Goal: Task Accomplishment & Management: Use online tool/utility

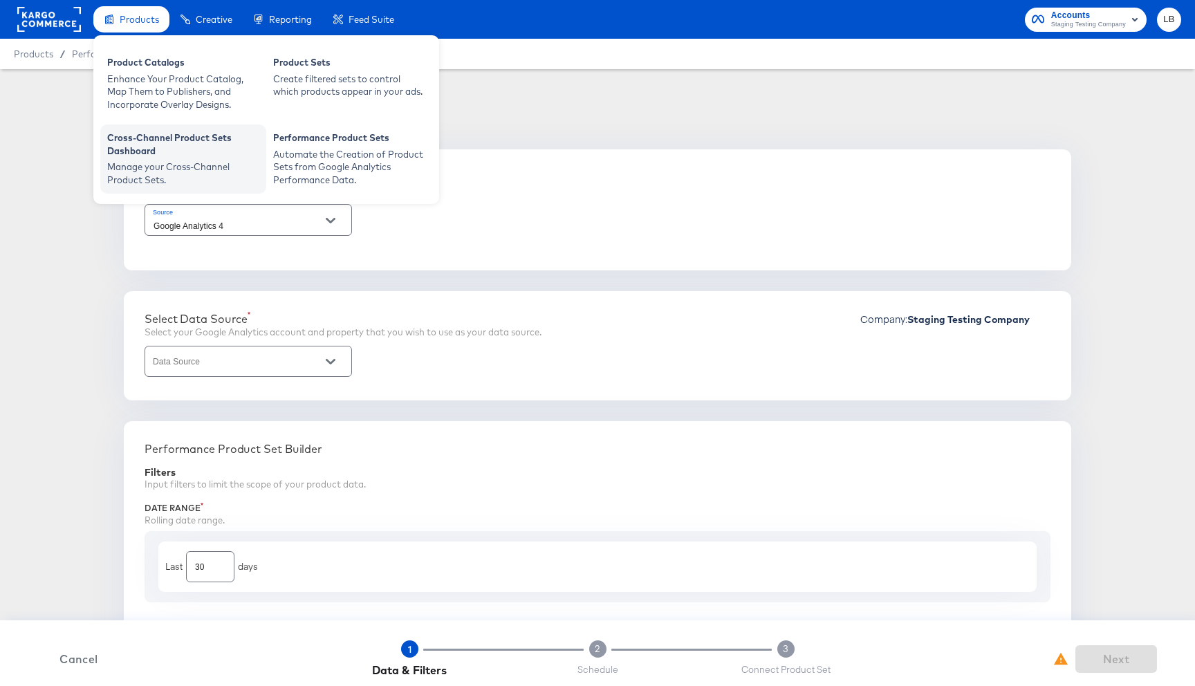
click at [164, 144] on div "Cross-Channel Product Sets Dashboard" at bounding box center [183, 145] width 152 height 29
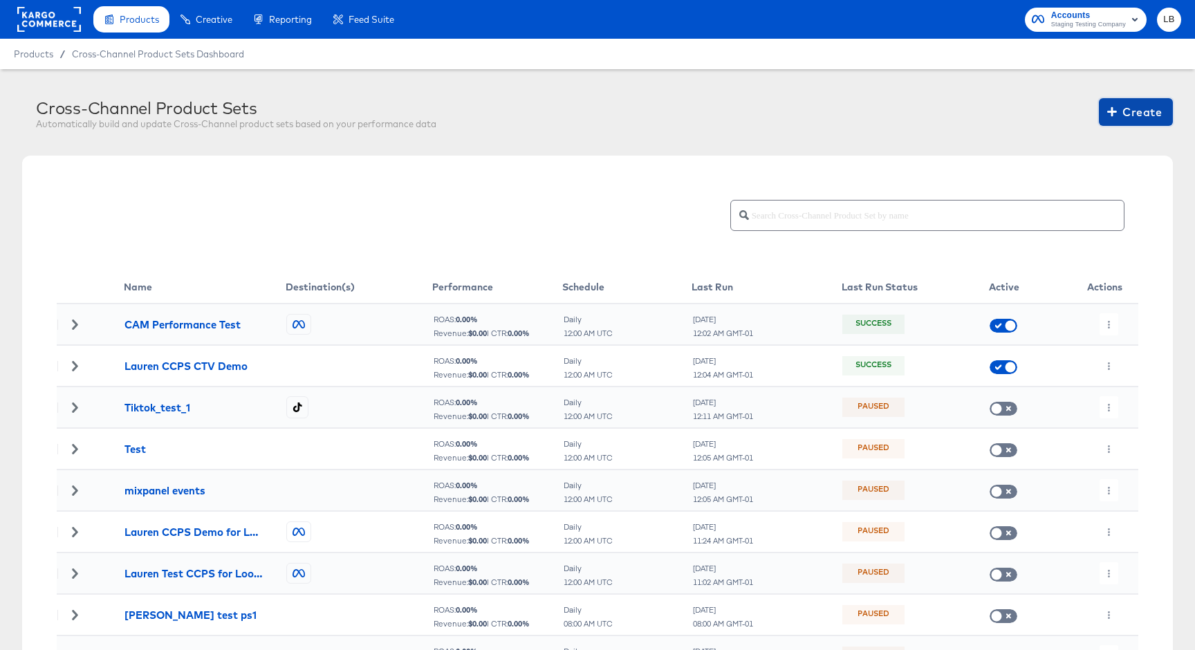
click at [1137, 116] on span "Create" at bounding box center [1136, 111] width 52 height 19
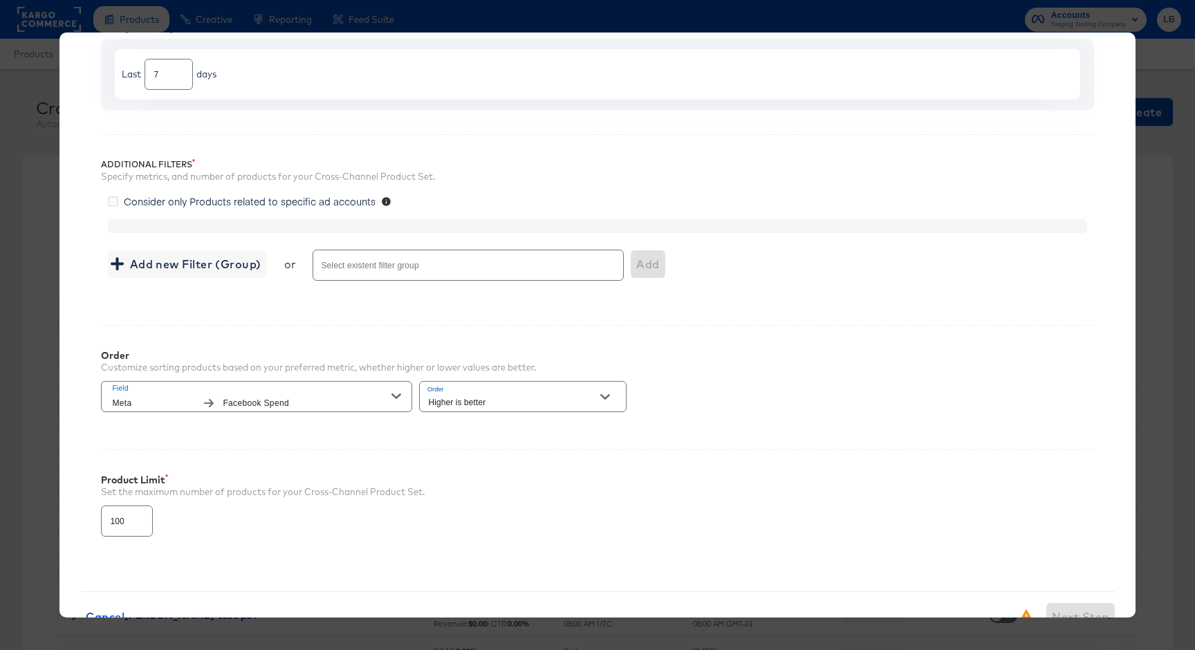
scroll to position [196, 0]
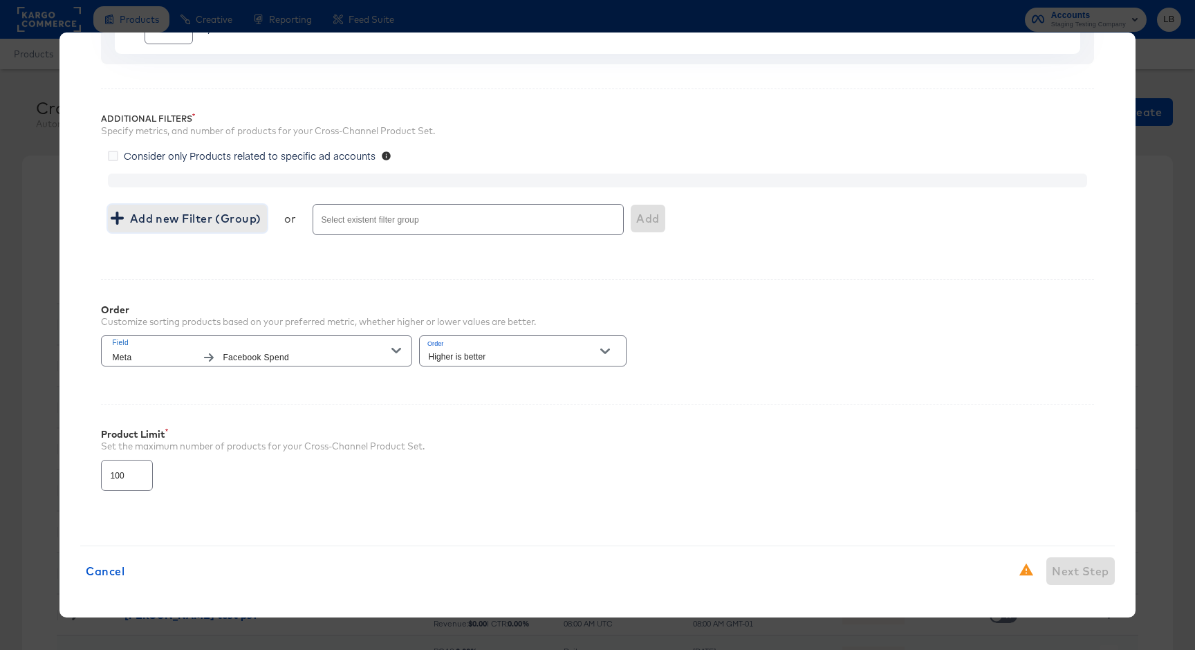
click at [193, 219] on span "Add new Filter (Group)" at bounding box center [186, 218] width 147 height 19
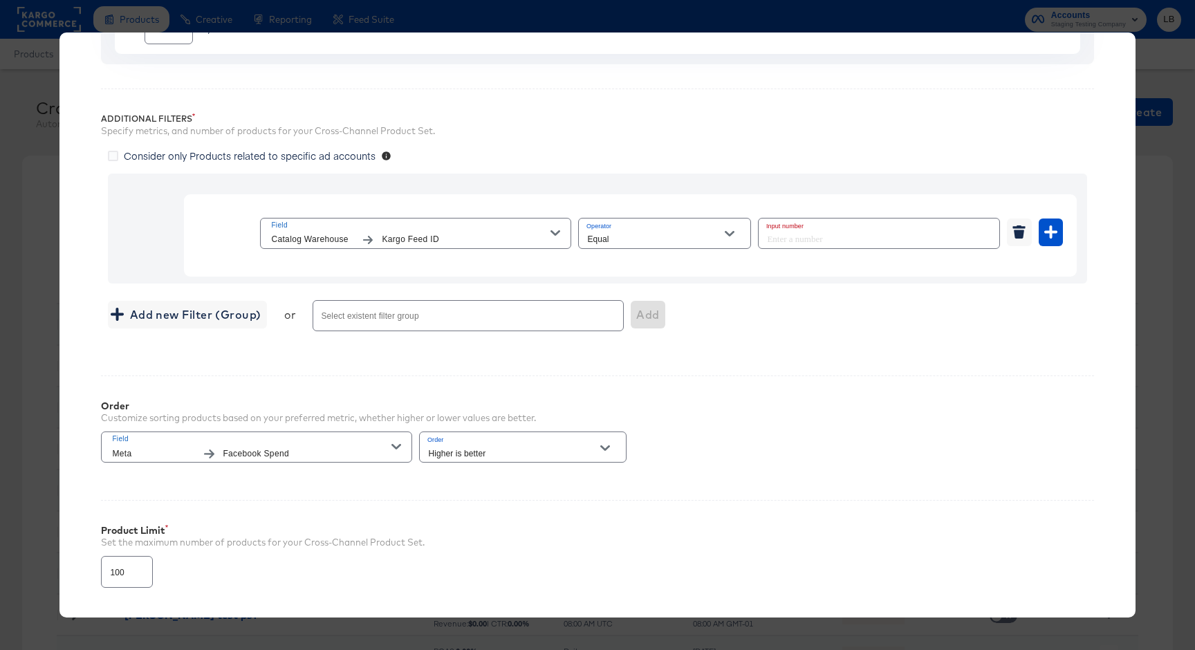
click at [557, 232] on icon "button" at bounding box center [556, 233] width 10 height 6
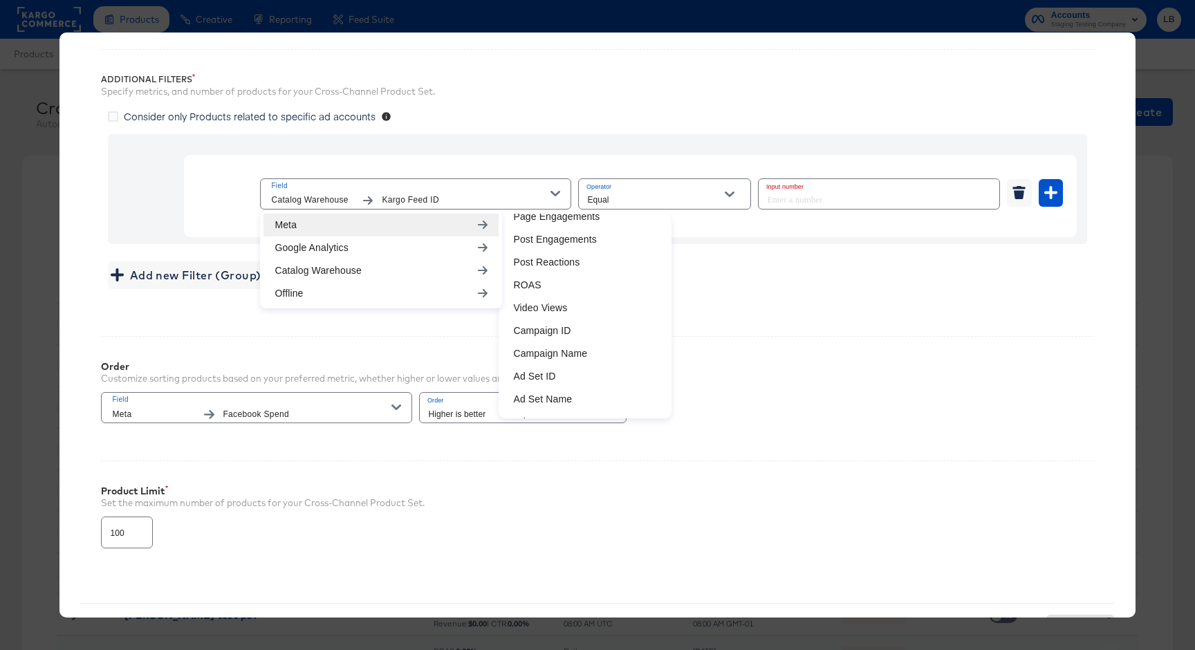
scroll to position [487, 0]
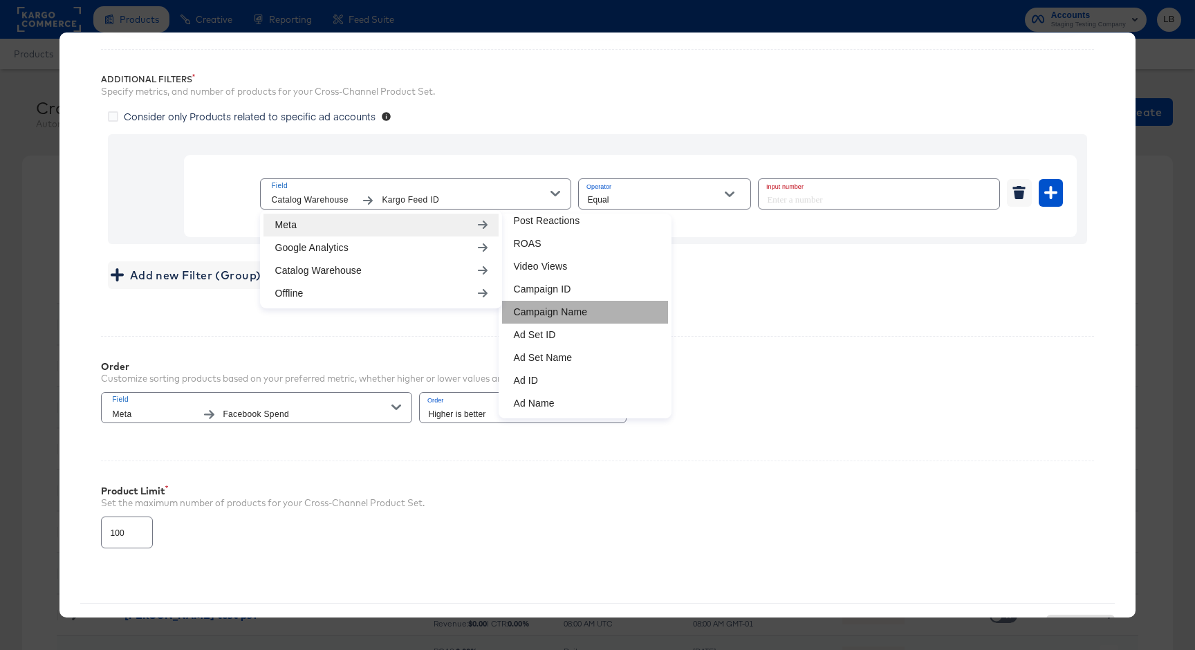
click at [600, 313] on li "Campaign Name" at bounding box center [585, 312] width 166 height 23
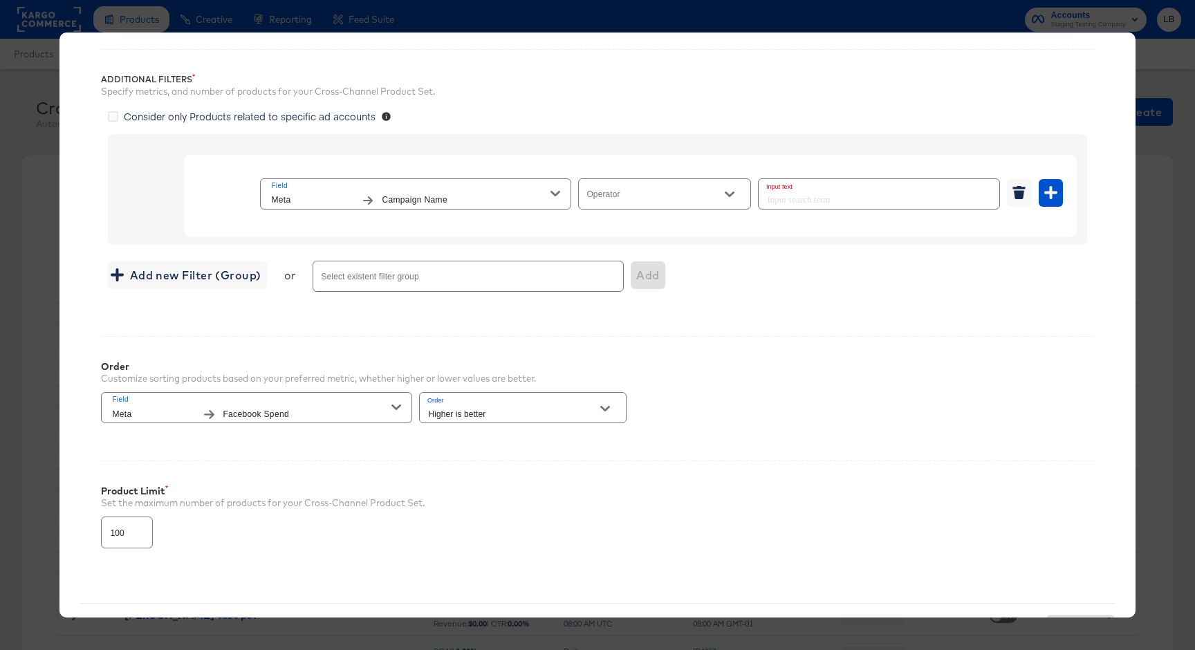
click at [714, 181] on div at bounding box center [664, 193] width 173 height 31
click at [732, 190] on icon "Open" at bounding box center [730, 194] width 10 height 10
click at [676, 222] on li "Equal" at bounding box center [665, 228] width 172 height 22
type input "Equal"
click at [797, 200] on input "text" at bounding box center [879, 194] width 241 height 30
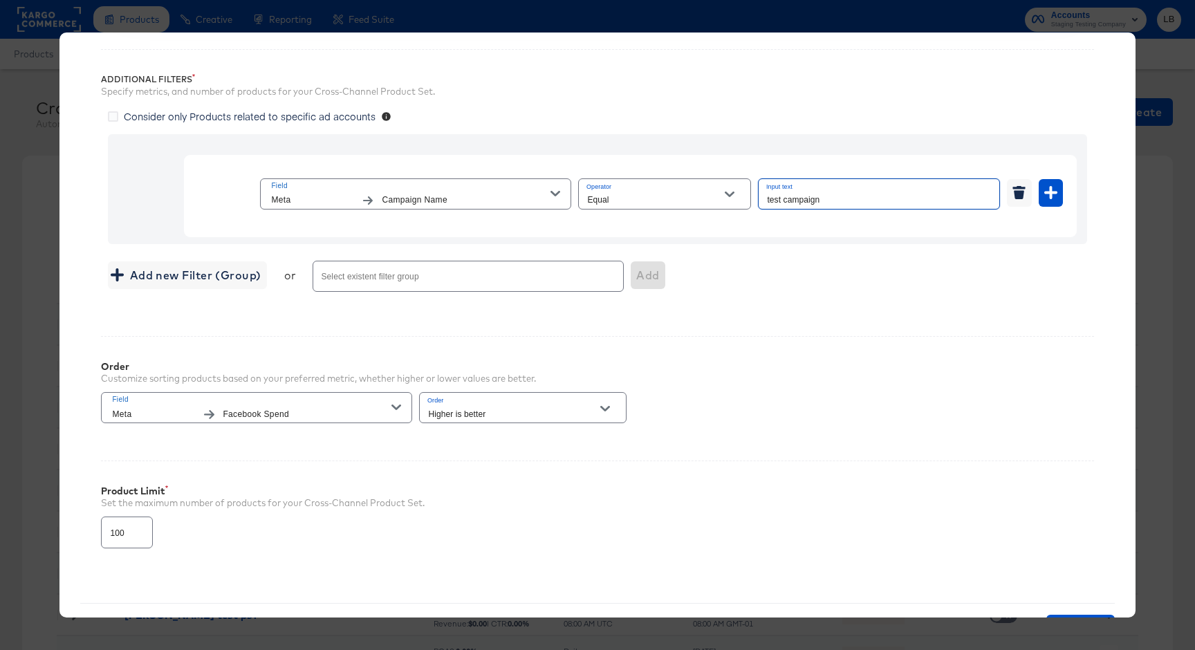
type input "test campaign"
click at [825, 378] on div "Order Customize sorting products based on your preferred metric, whether higher…" at bounding box center [597, 386] width 992 height 100
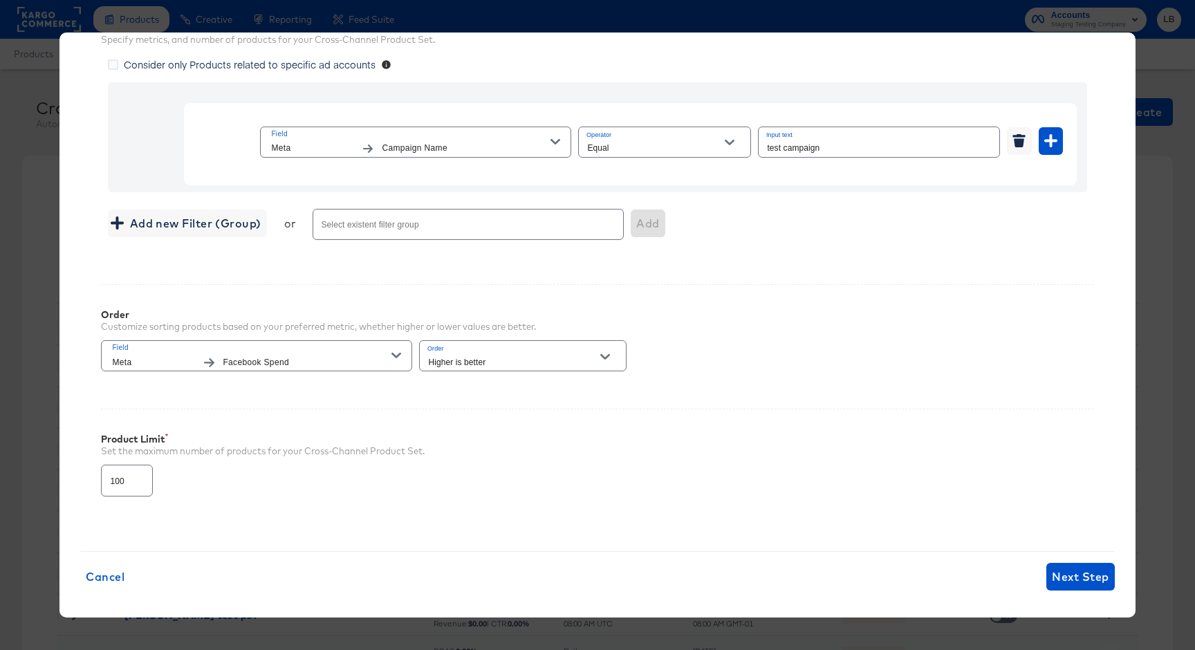
scroll to position [295, 0]
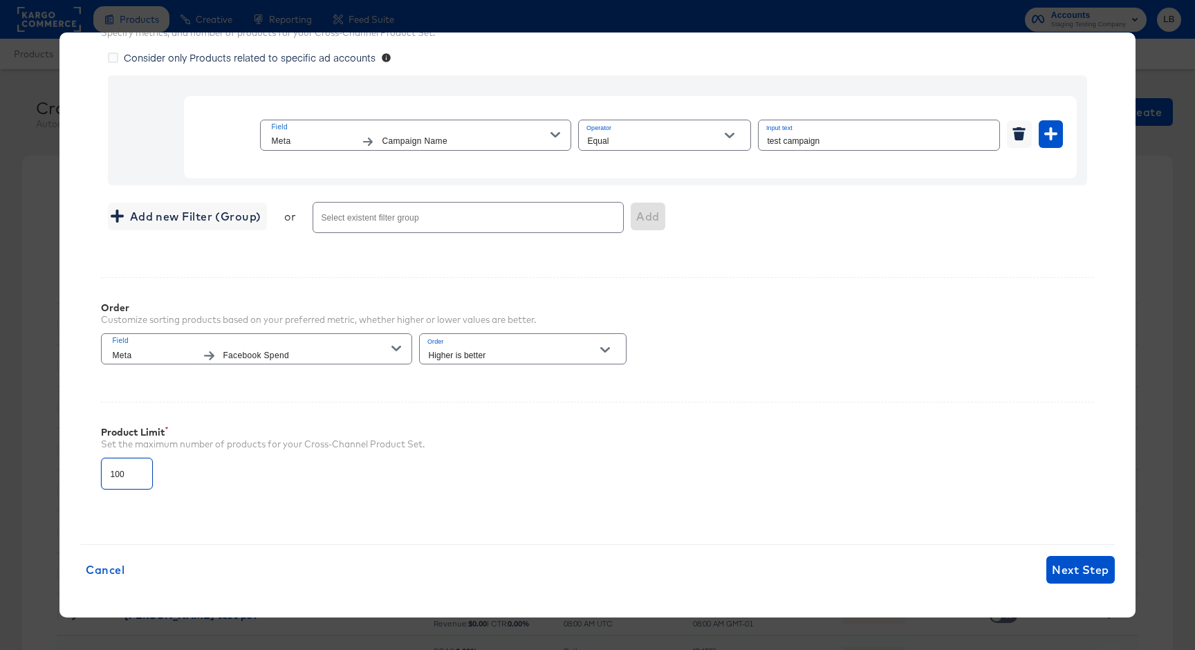
click at [127, 476] on input "100" at bounding box center [127, 468] width 50 height 30
type input "10000"
click at [443, 448] on div "Set the maximum number of products for your Cross-Channel Product Set." at bounding box center [597, 444] width 992 height 13
click at [1080, 568] on span "Next Step" at bounding box center [1080, 569] width 57 height 19
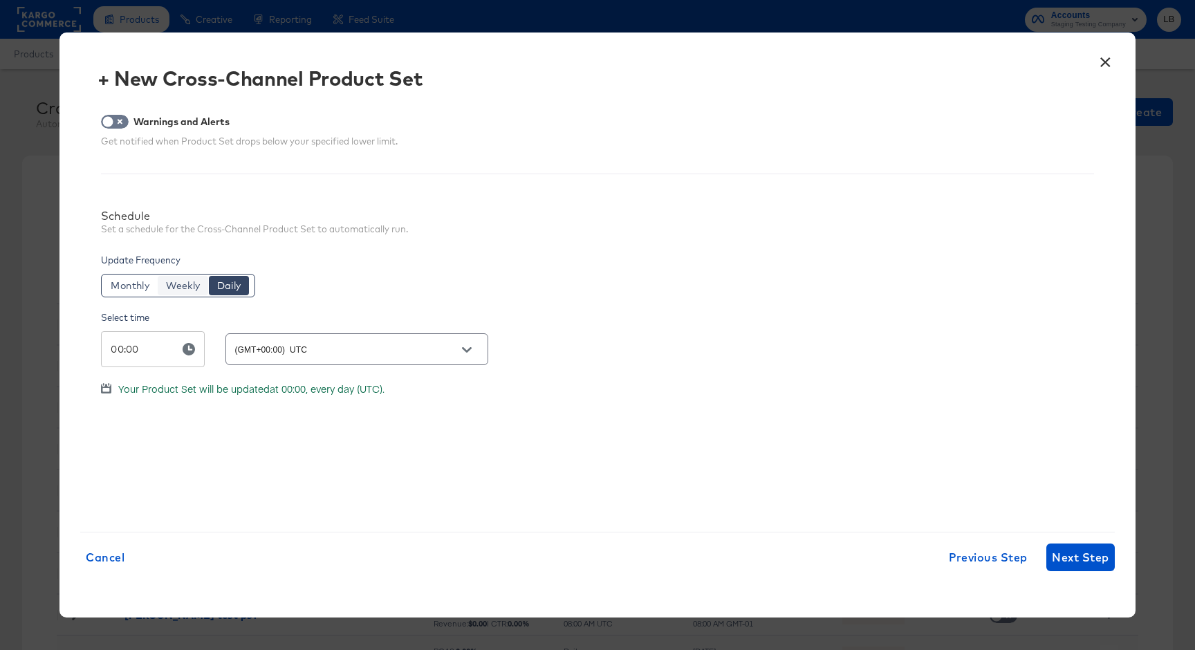
click at [183, 276] on button "Weekly" at bounding box center [183, 285] width 50 height 19
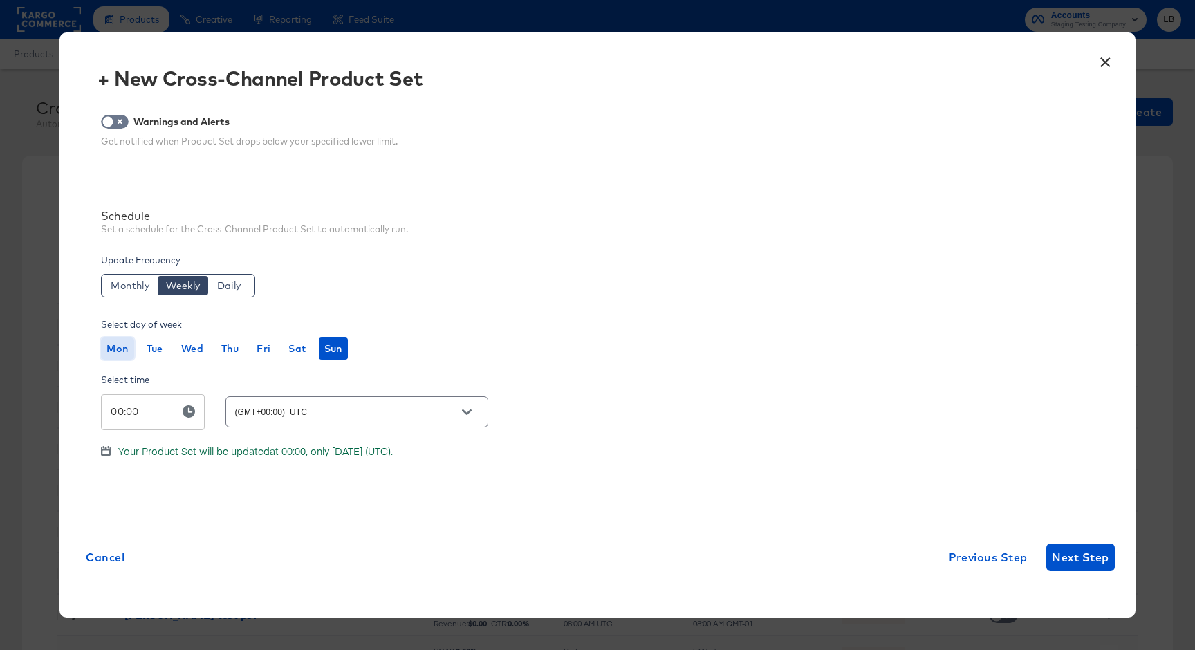
click at [120, 344] on span "Mon" at bounding box center [117, 348] width 21 height 17
click at [340, 351] on span "Sun" at bounding box center [333, 348] width 18 height 17
click at [1065, 565] on span "Next Step" at bounding box center [1080, 557] width 57 height 19
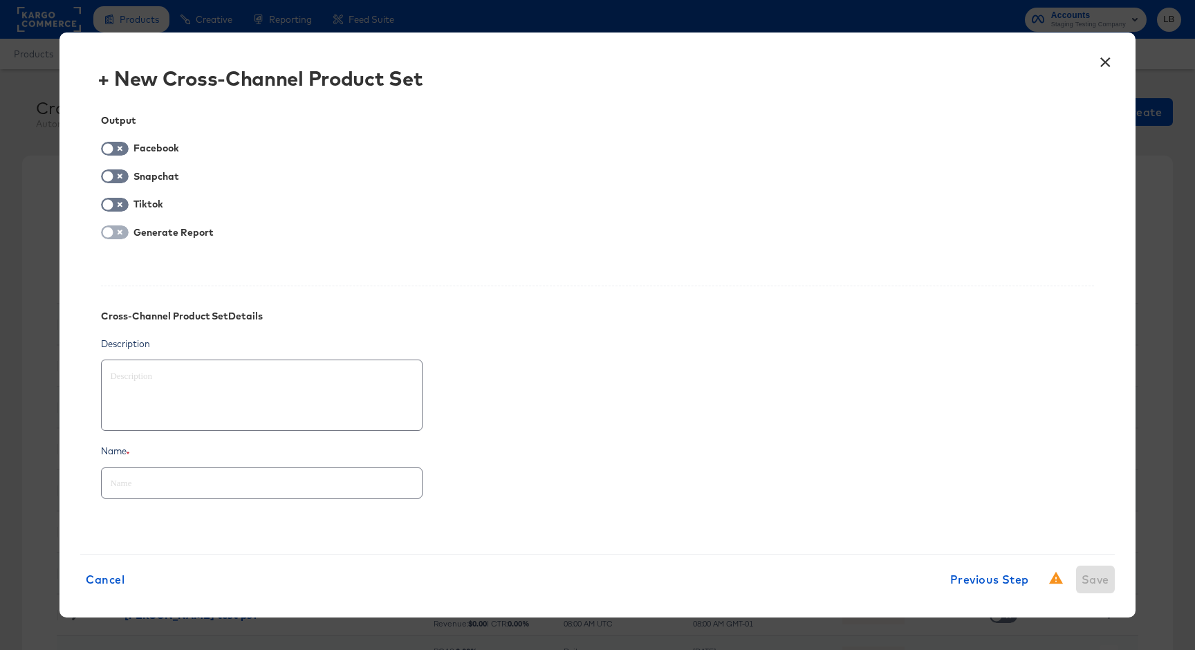
click at [116, 234] on input "checkbox" at bounding box center [107, 236] width 41 height 14
checkbox input "true"
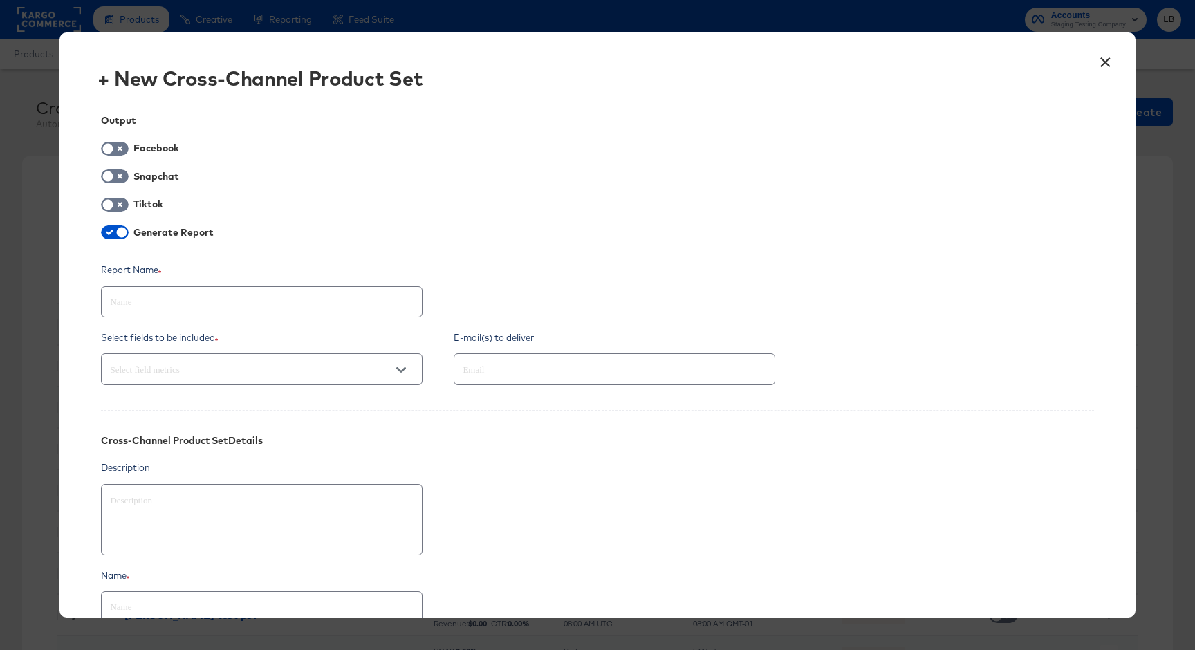
click at [409, 369] on button "Open" at bounding box center [401, 370] width 21 height 21
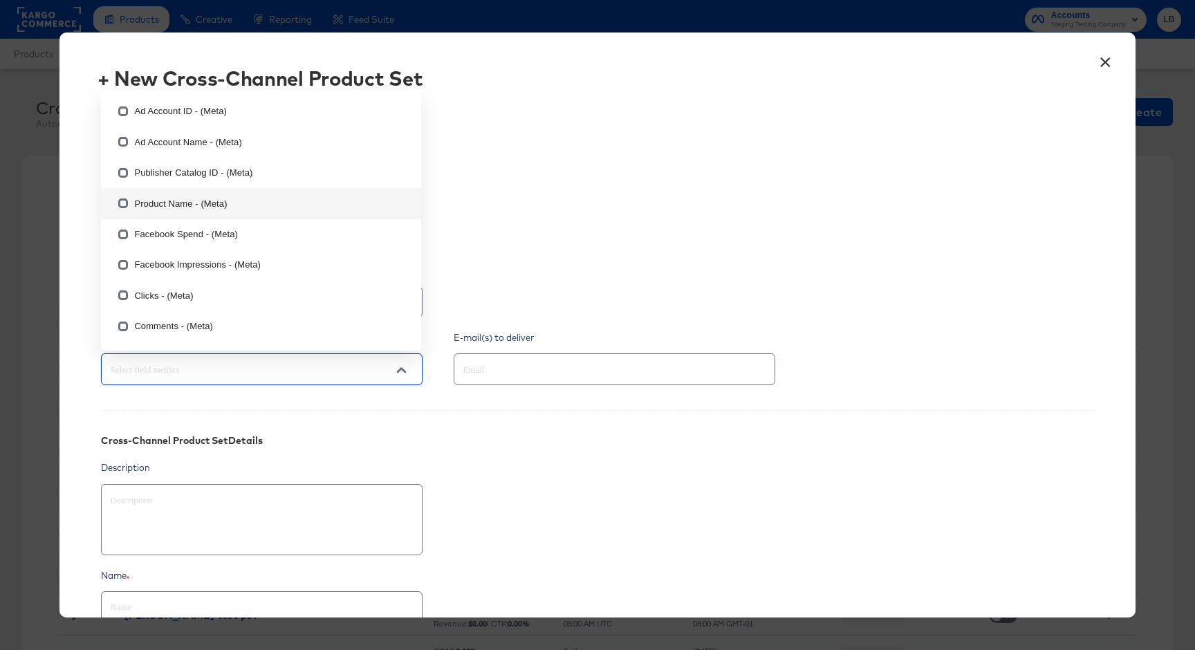
click at [217, 198] on li "Product Name - (Meta)" at bounding box center [261, 203] width 320 height 30
type textarea "x"
checkbox input "true"
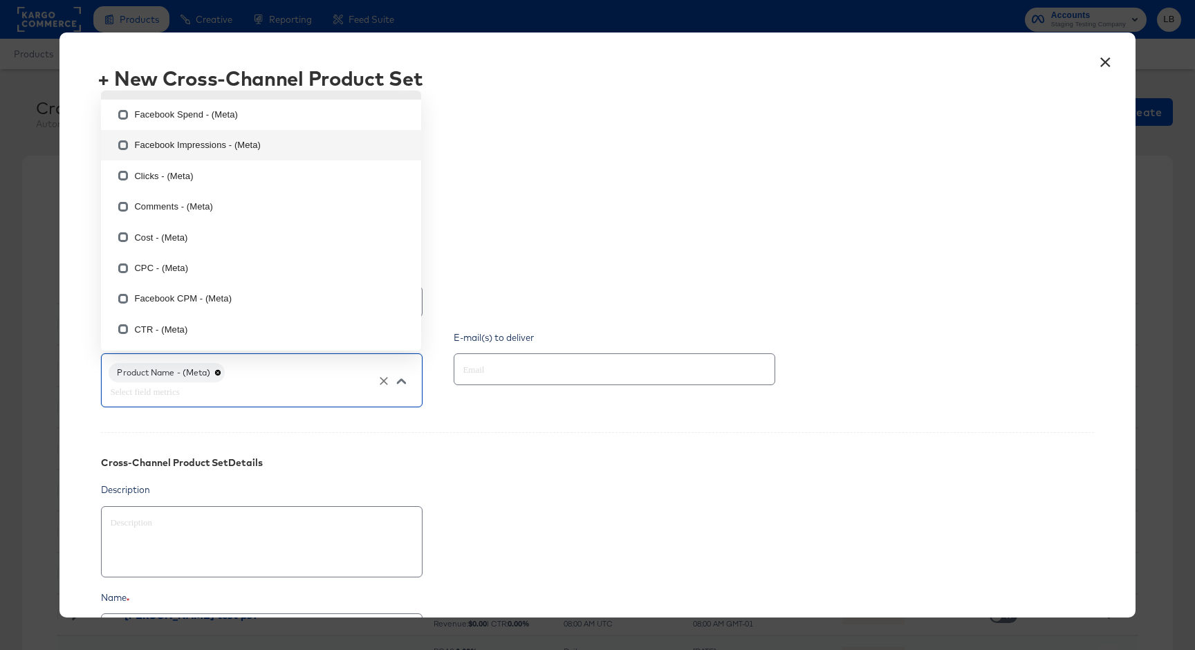
scroll to position [121, 0]
click at [206, 168] on li "Clicks - (Meta)" at bounding box center [261, 174] width 320 height 30
type textarea "x"
checkbox input "true"
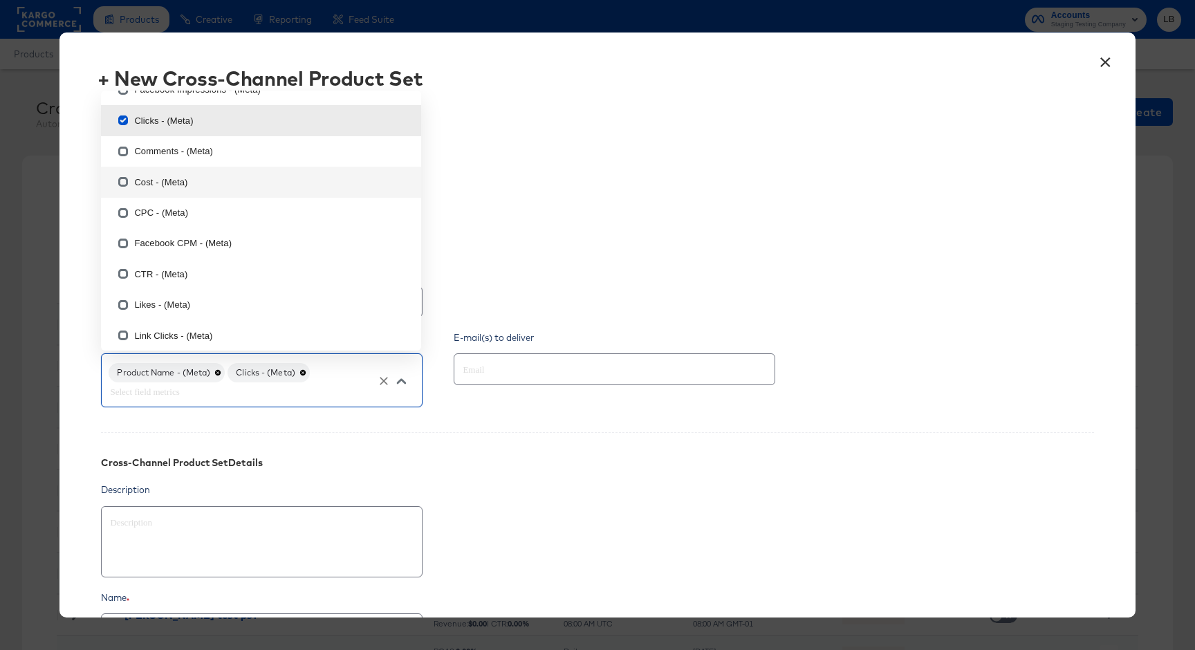
scroll to position [185, 0]
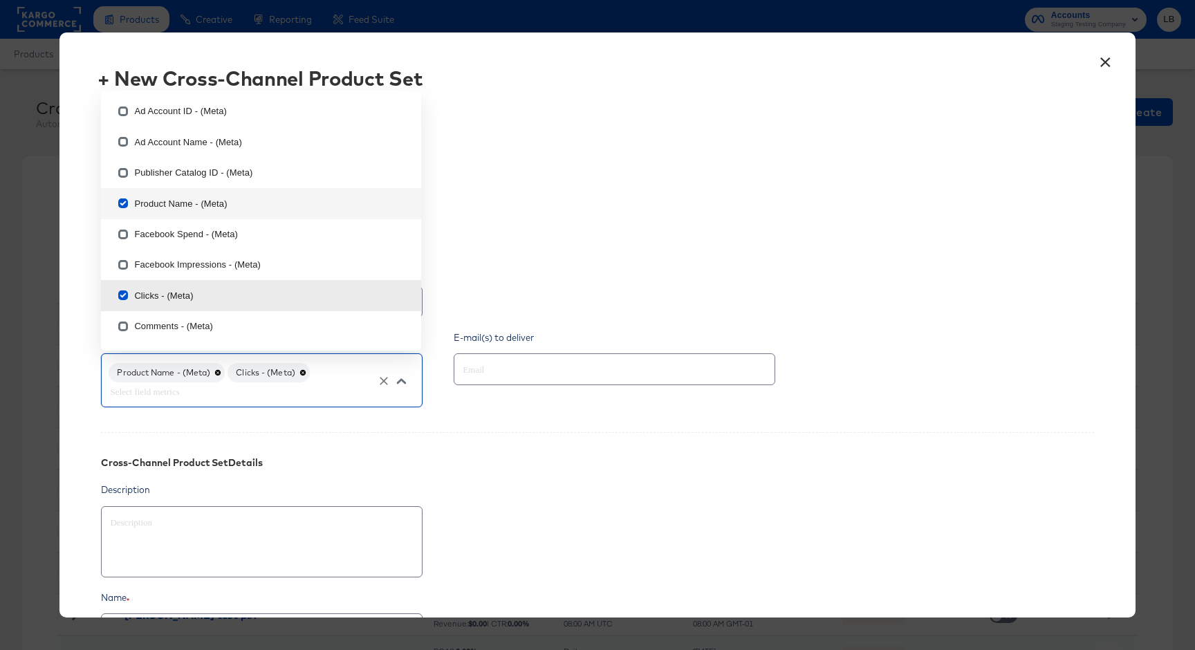
click at [285, 391] on input "text" at bounding box center [242, 392] width 270 height 16
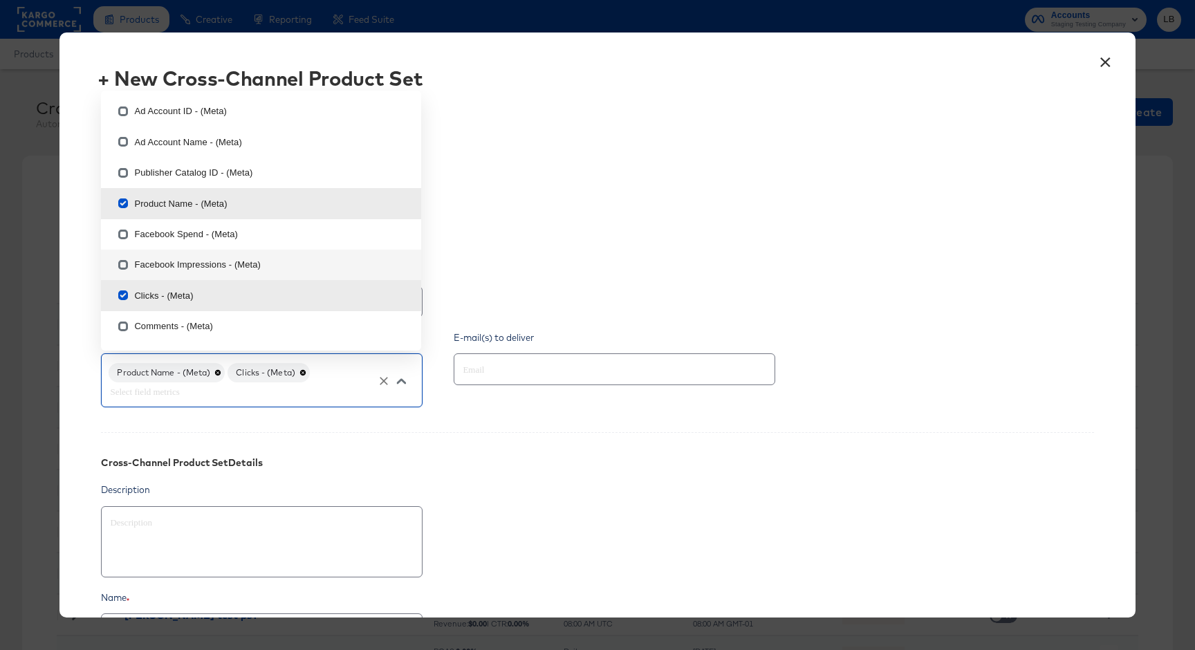
scroll to position [12, 0]
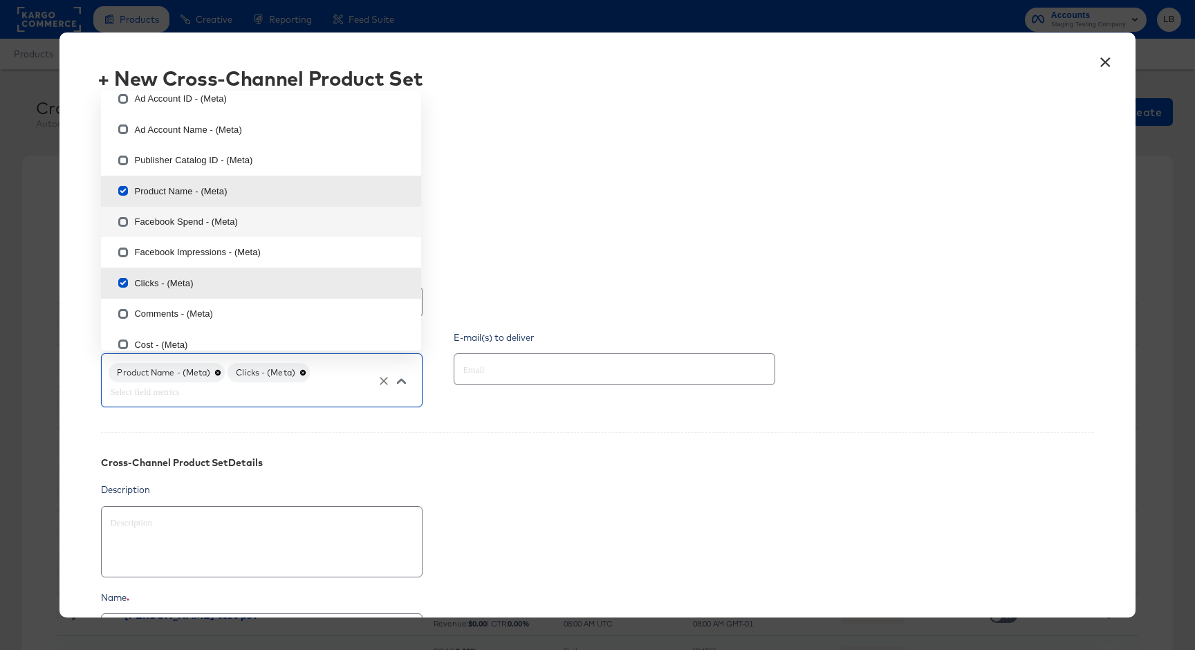
click at [255, 217] on li "Facebook Spend - (Meta)" at bounding box center [261, 222] width 320 height 30
type textarea "x"
checkbox input "true"
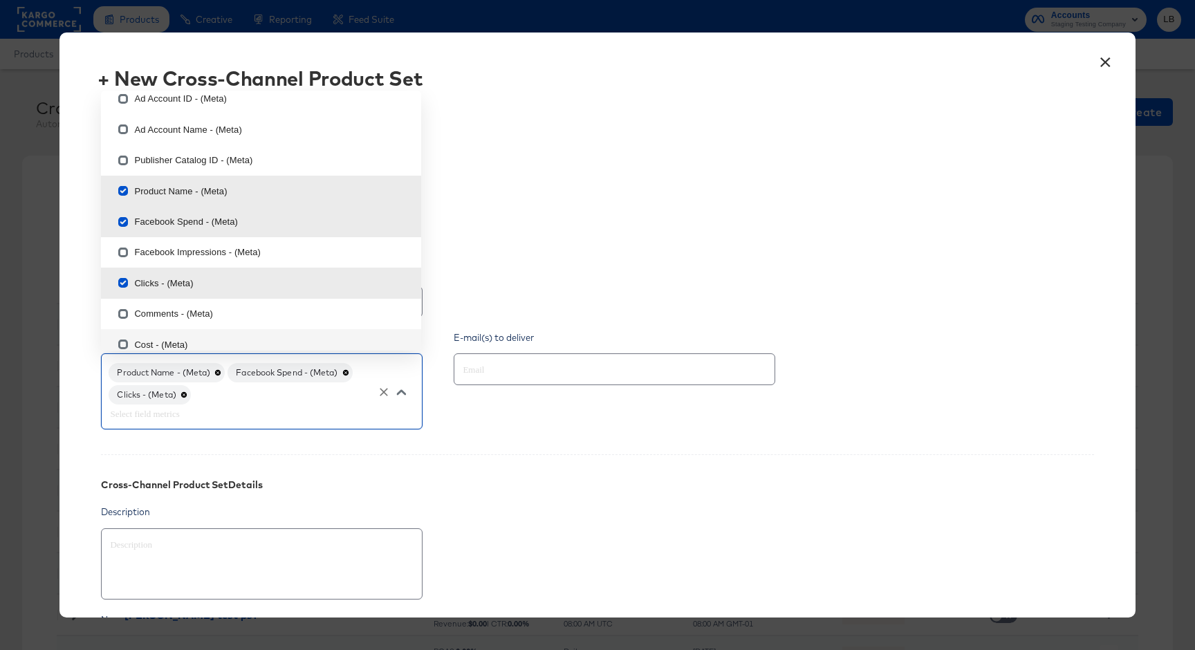
click at [231, 405] on div "Product Name - (Meta) Facebook Spend - (Meta) Clicks - (Meta)" at bounding box center [262, 390] width 322 height 75
click at [233, 252] on li "Facebook Impressions - (Meta)" at bounding box center [261, 252] width 320 height 30
type textarea "x"
checkbox input "true"
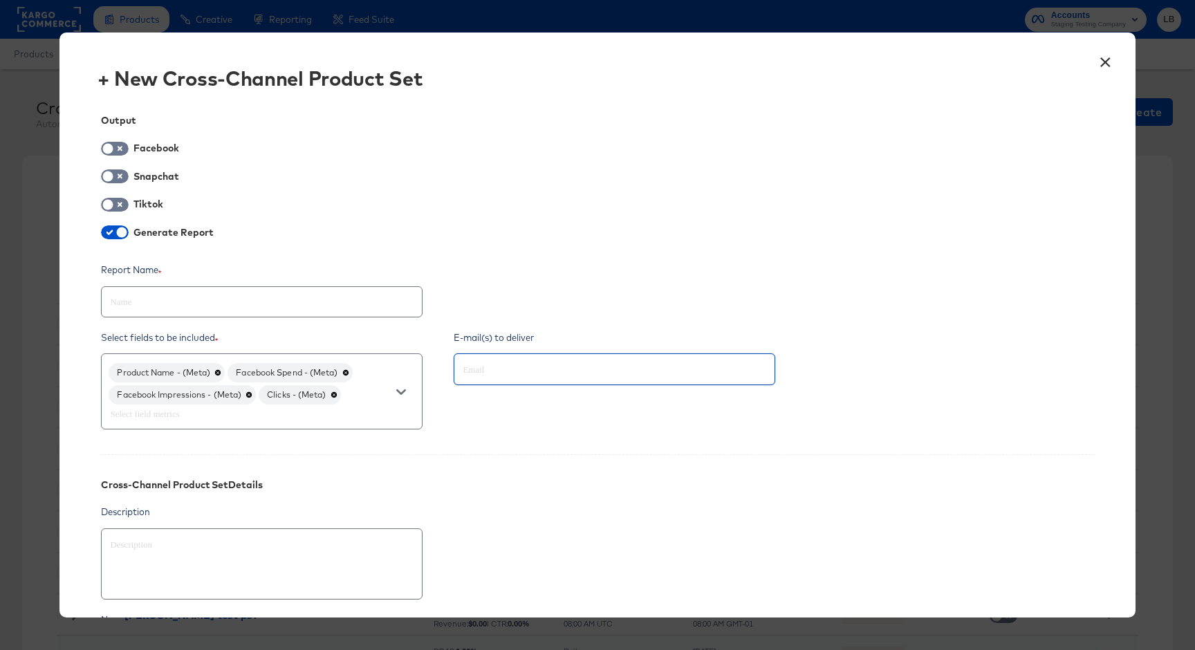
click at [517, 369] on input "text" at bounding box center [595, 370] width 270 height 16
type input "[EMAIL_ADDRESS][DOMAIN_NAME]"
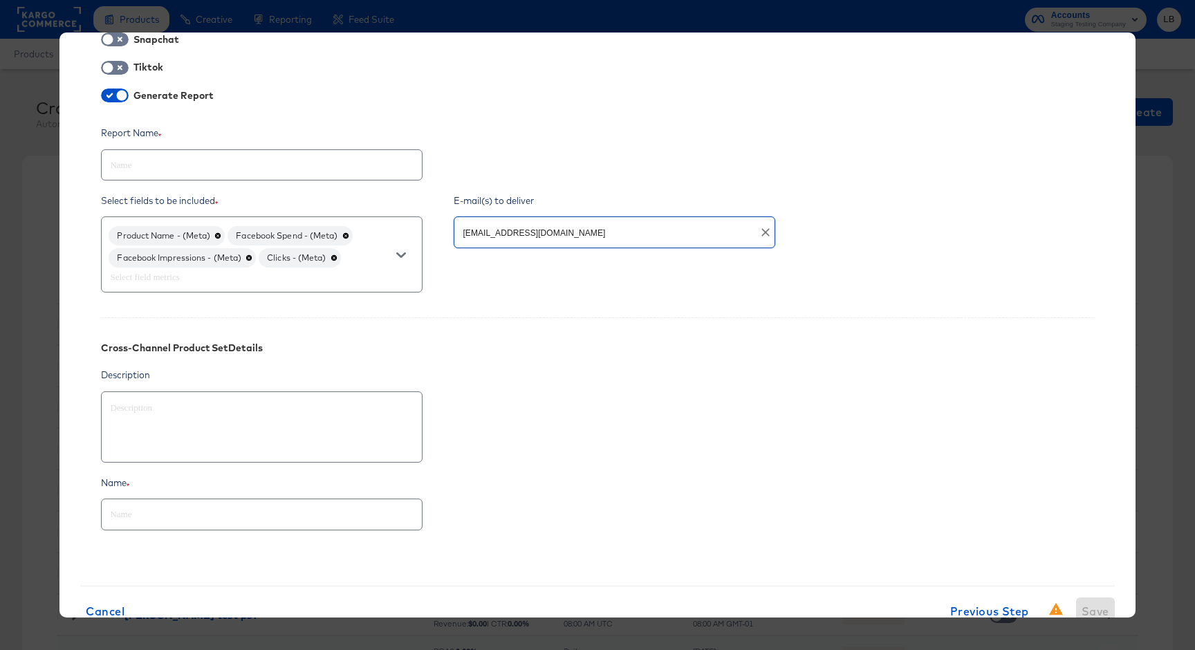
scroll to position [178, 0]
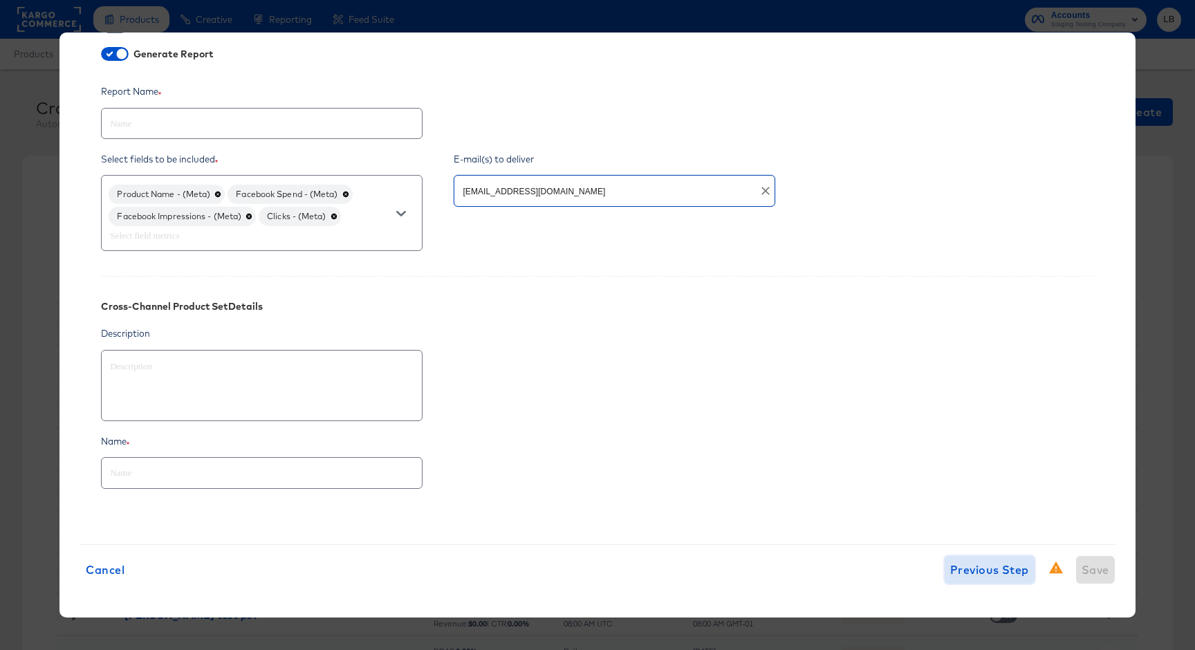
click at [1008, 570] on span "Previous Step" at bounding box center [989, 569] width 79 height 19
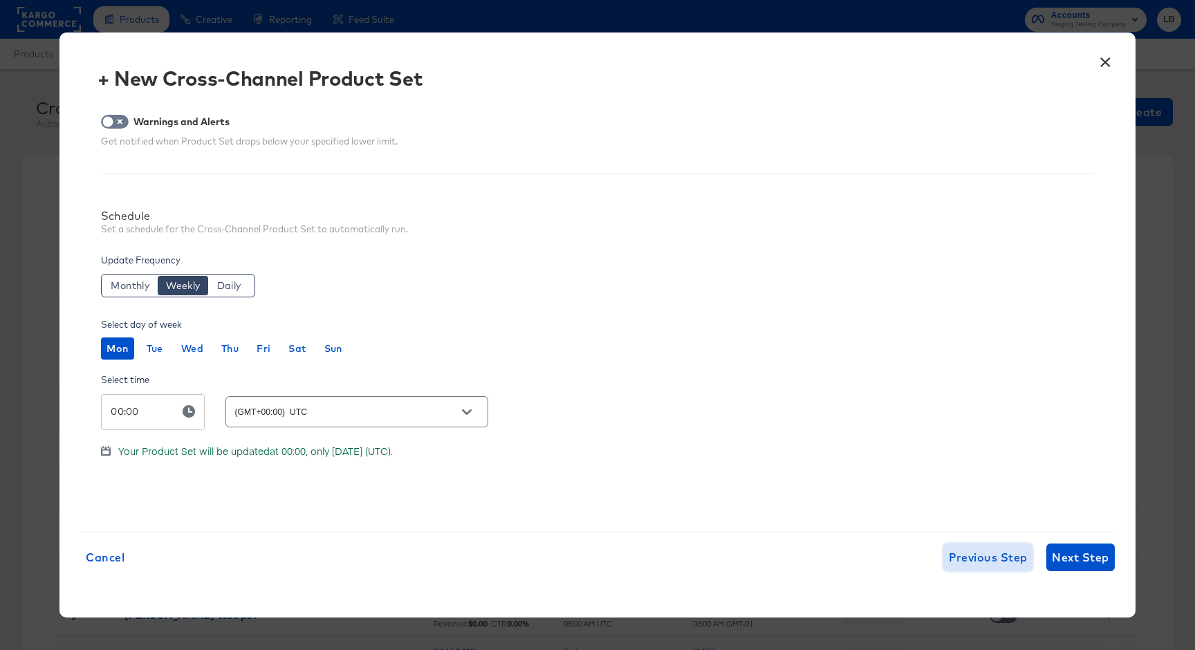
scroll to position [0, 0]
click at [1067, 555] on span "Next Step" at bounding box center [1080, 557] width 57 height 19
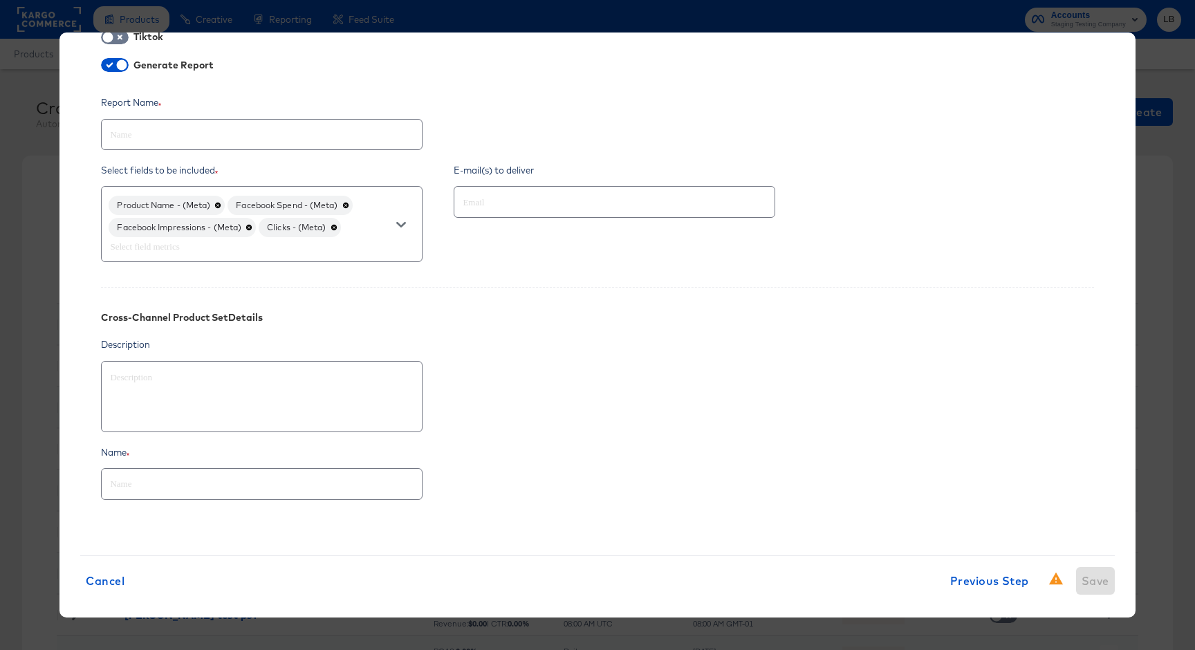
scroll to position [178, 0]
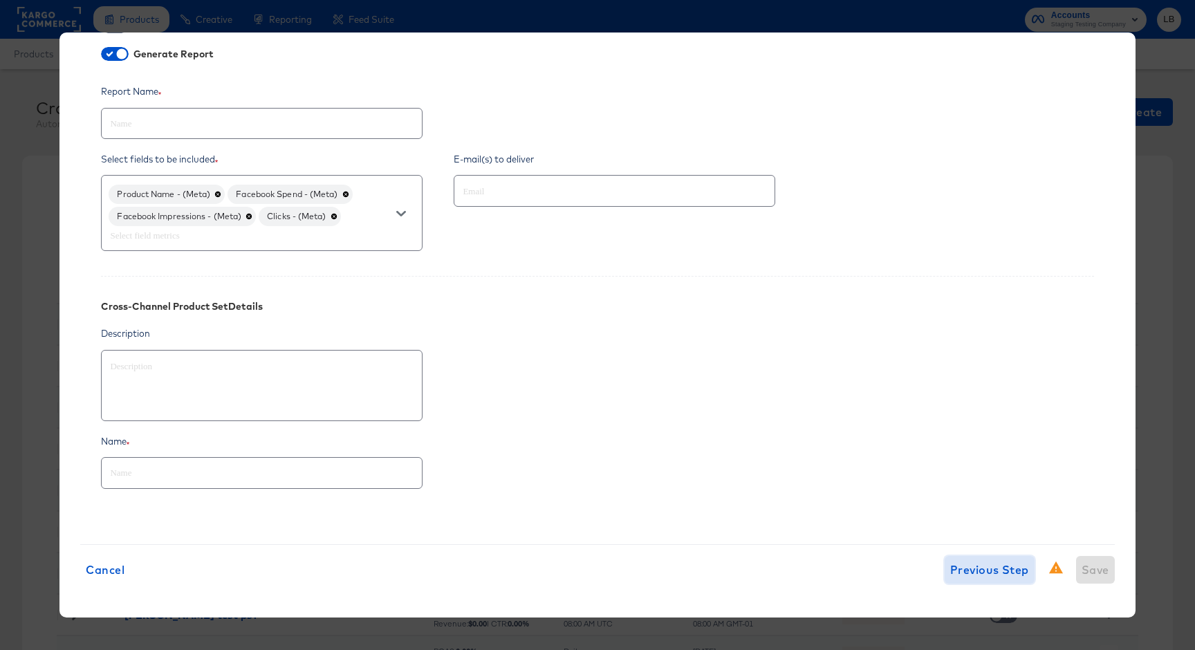
click at [993, 565] on span "Previous Step" at bounding box center [989, 569] width 79 height 19
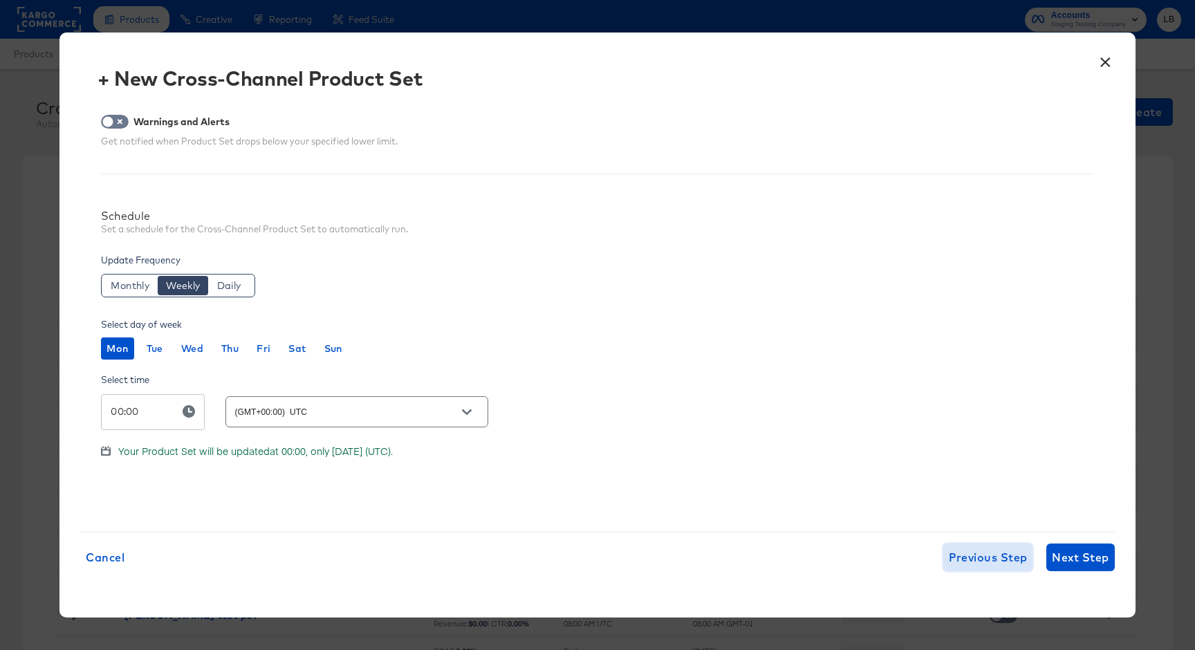
click at [993, 565] on span "Previous Step" at bounding box center [988, 557] width 79 height 19
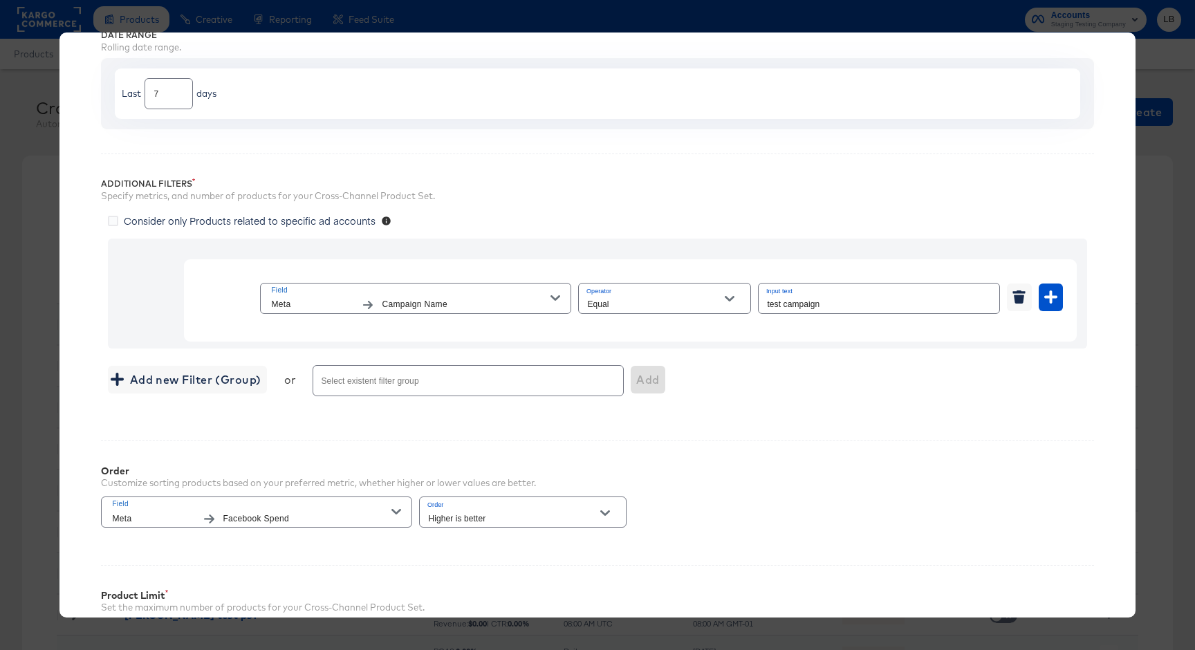
scroll to position [112, 0]
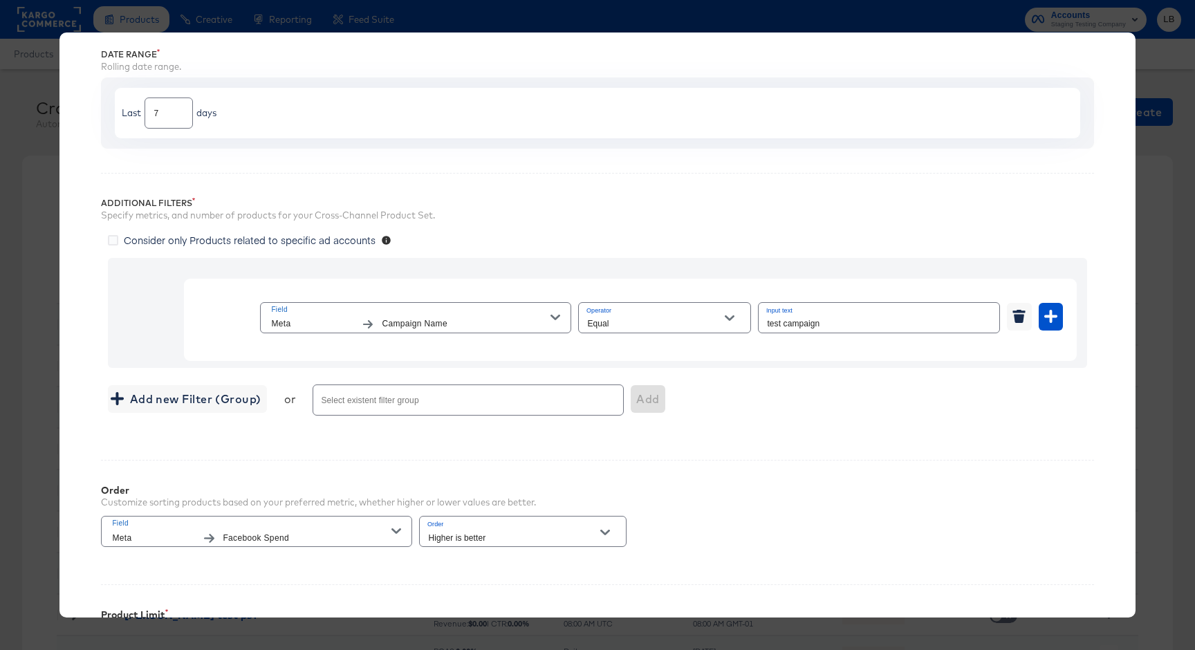
click at [559, 315] on icon "button" at bounding box center [556, 318] width 10 height 6
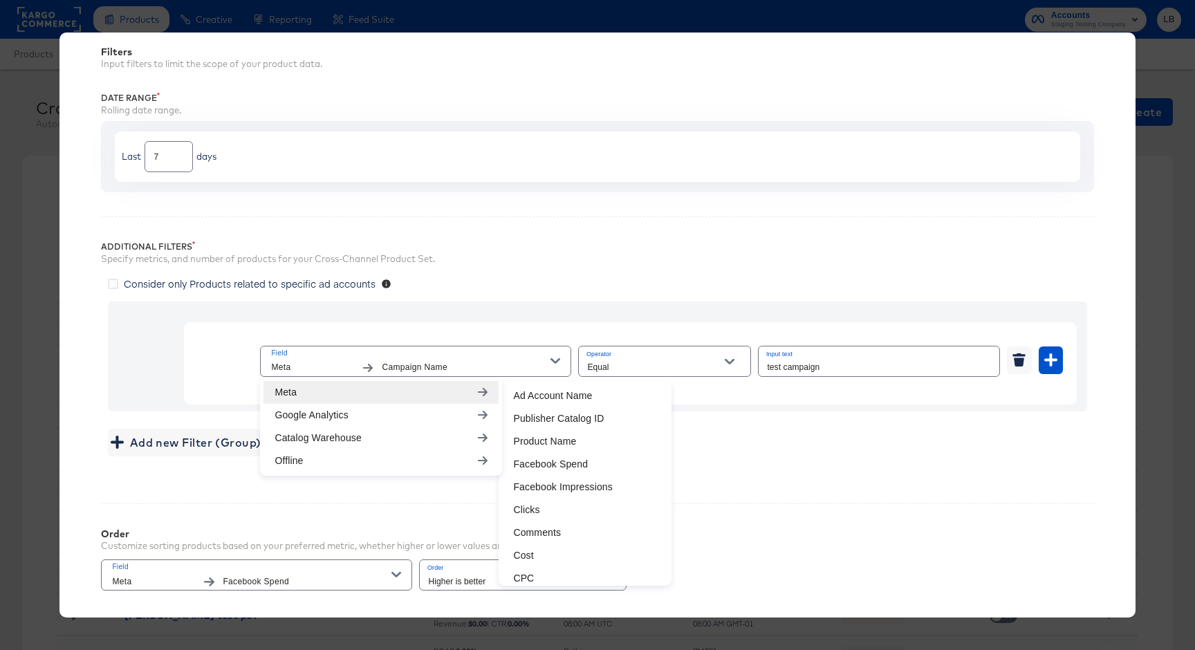
scroll to position [0, 0]
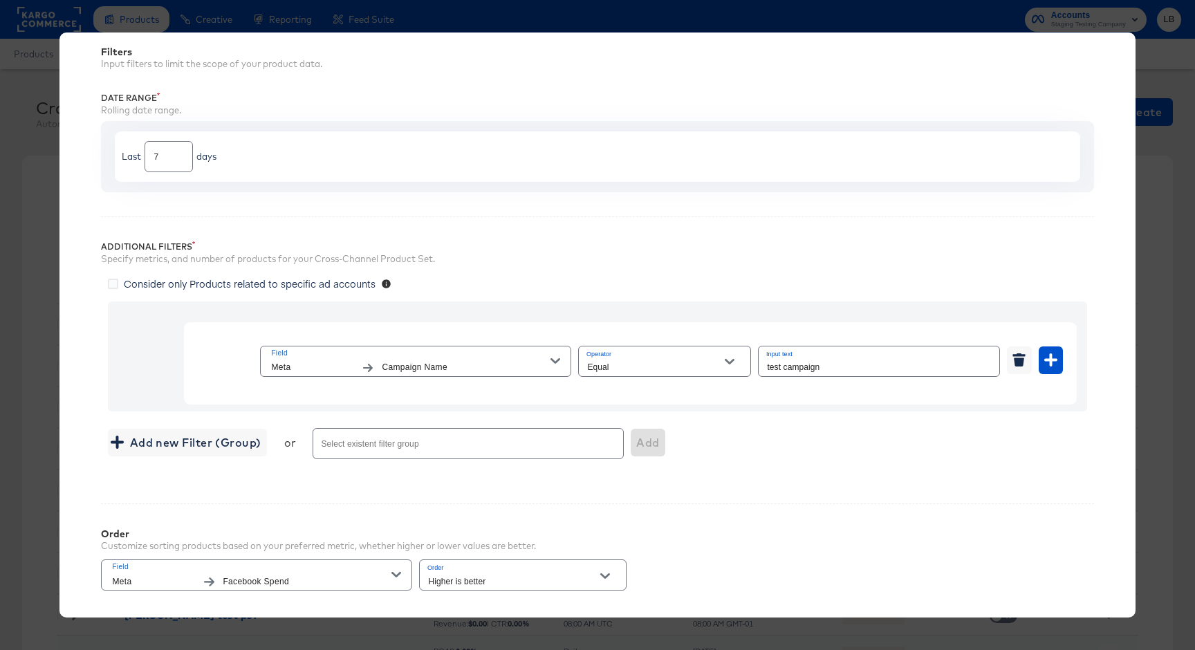
click at [738, 311] on div "Field Meta Campaign Name Operator Equal Input text test campaign" at bounding box center [630, 356] width 892 height 96
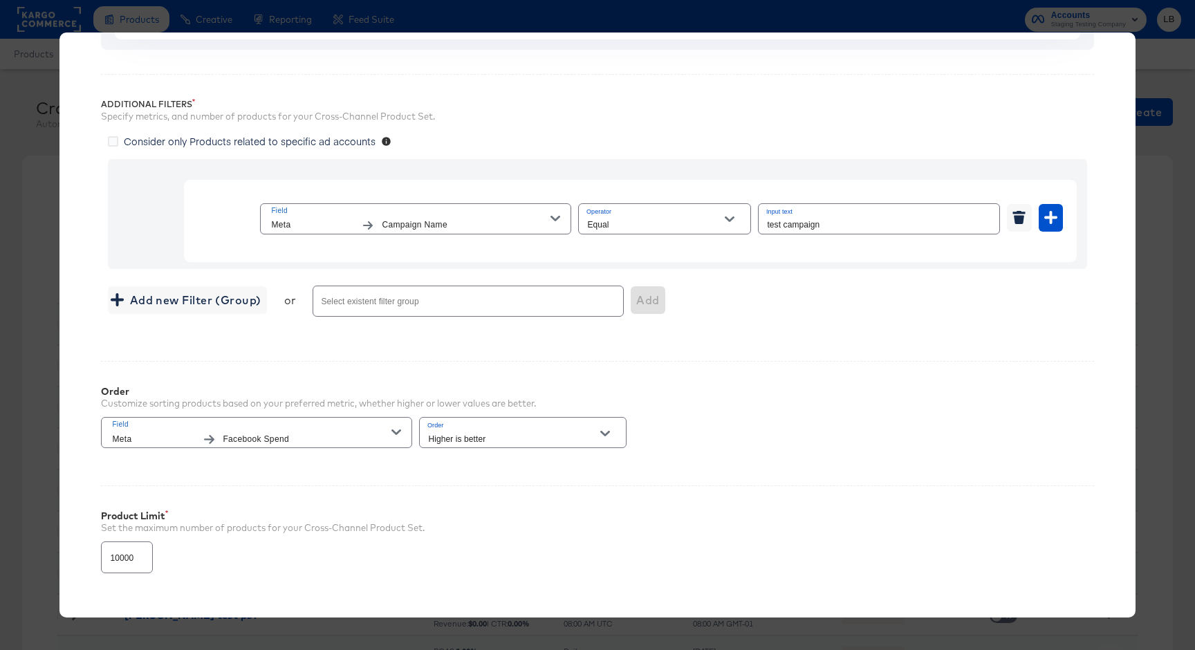
scroll to position [295, 0]
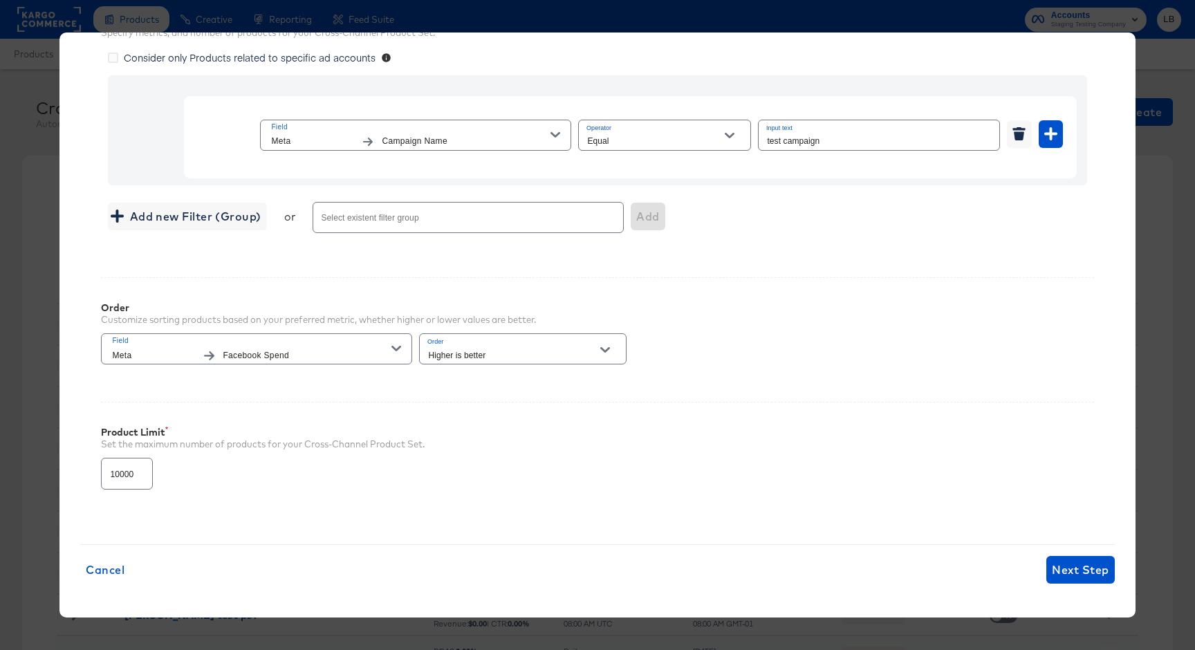
click at [560, 131] on button "Field Meta Campaign Name" at bounding box center [415, 135] width 311 height 31
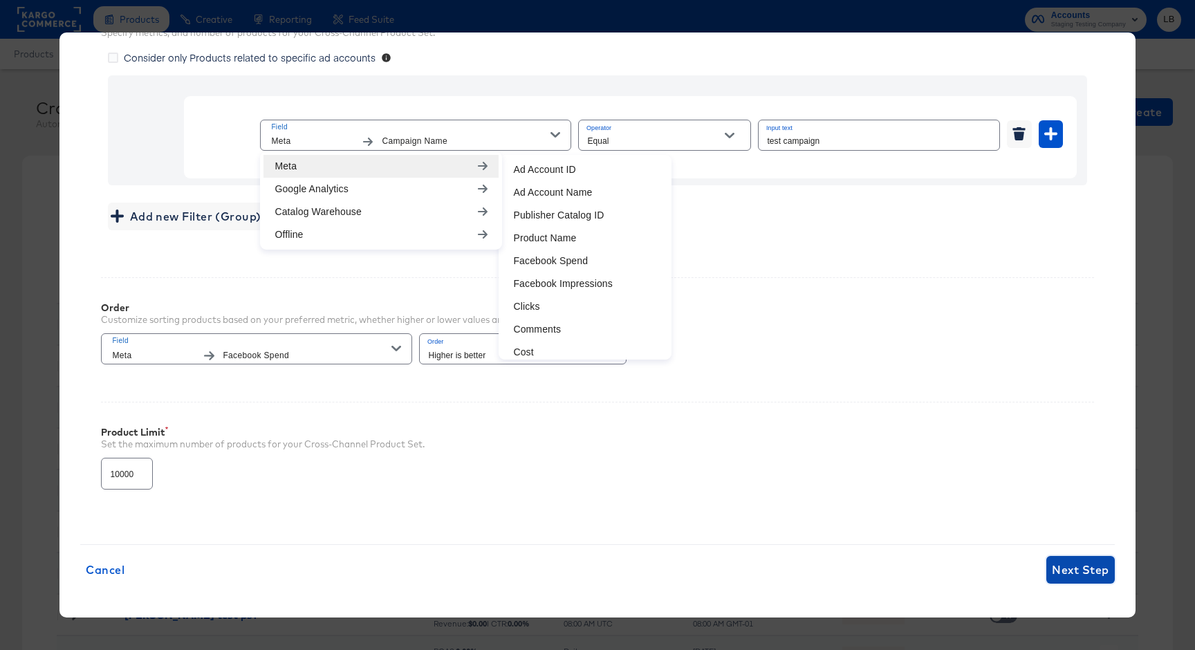
click at [1093, 575] on span "Next Step" at bounding box center [1080, 569] width 57 height 19
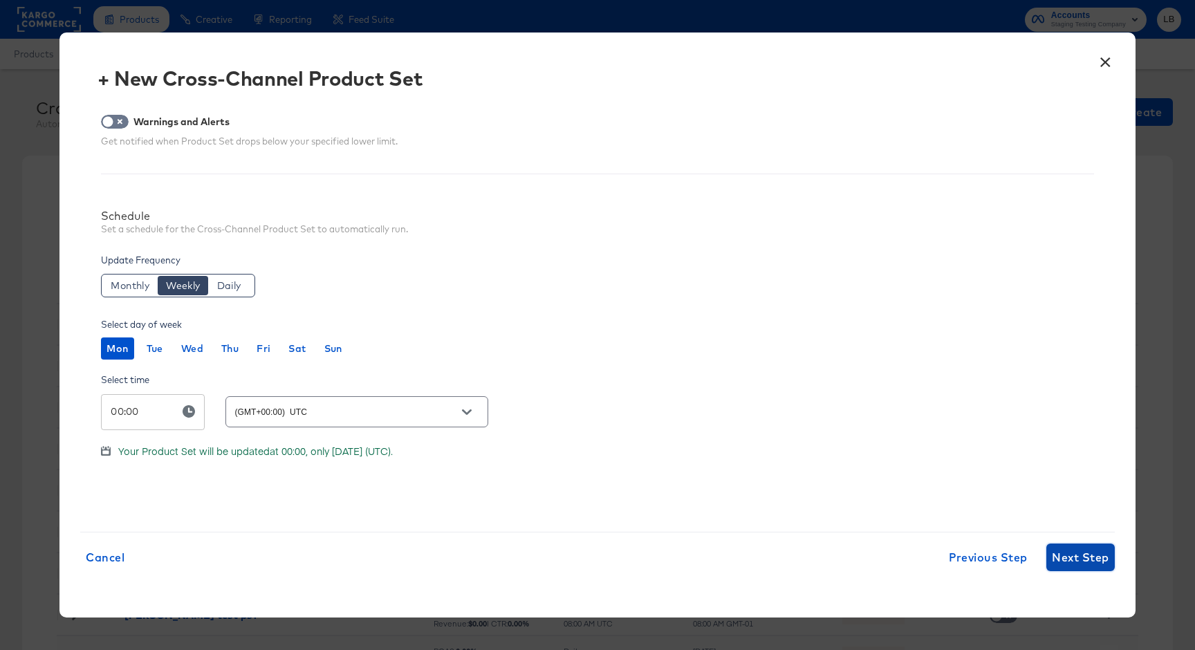
click at [1091, 553] on span "Next Step" at bounding box center [1080, 557] width 57 height 19
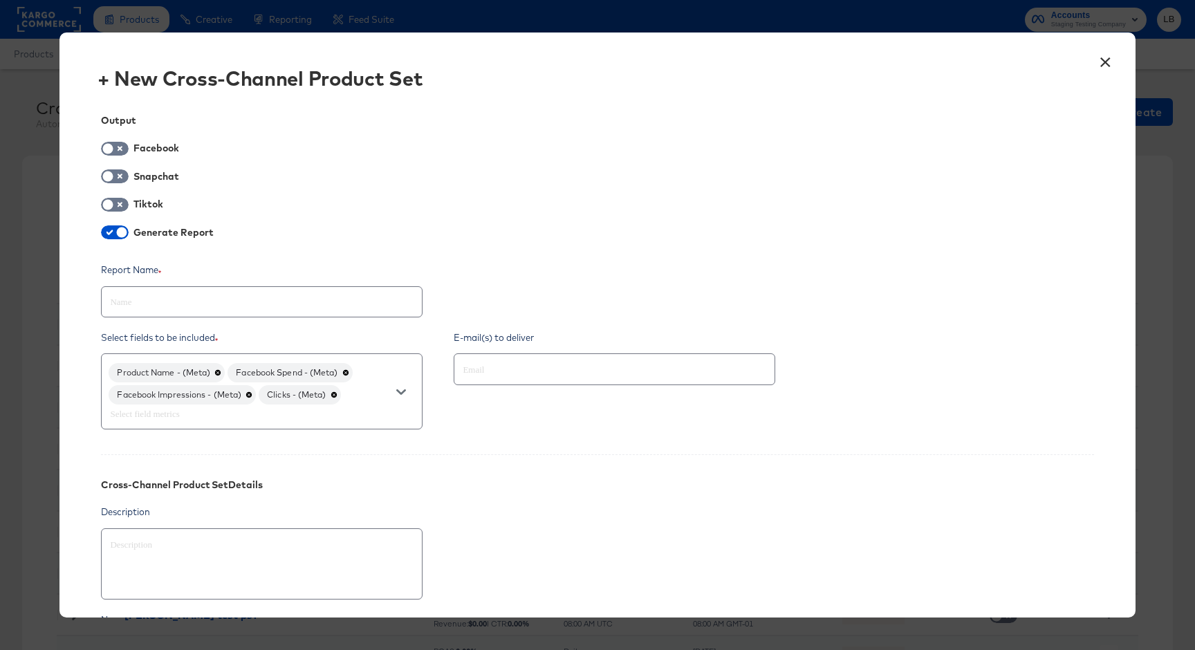
type textarea "x"
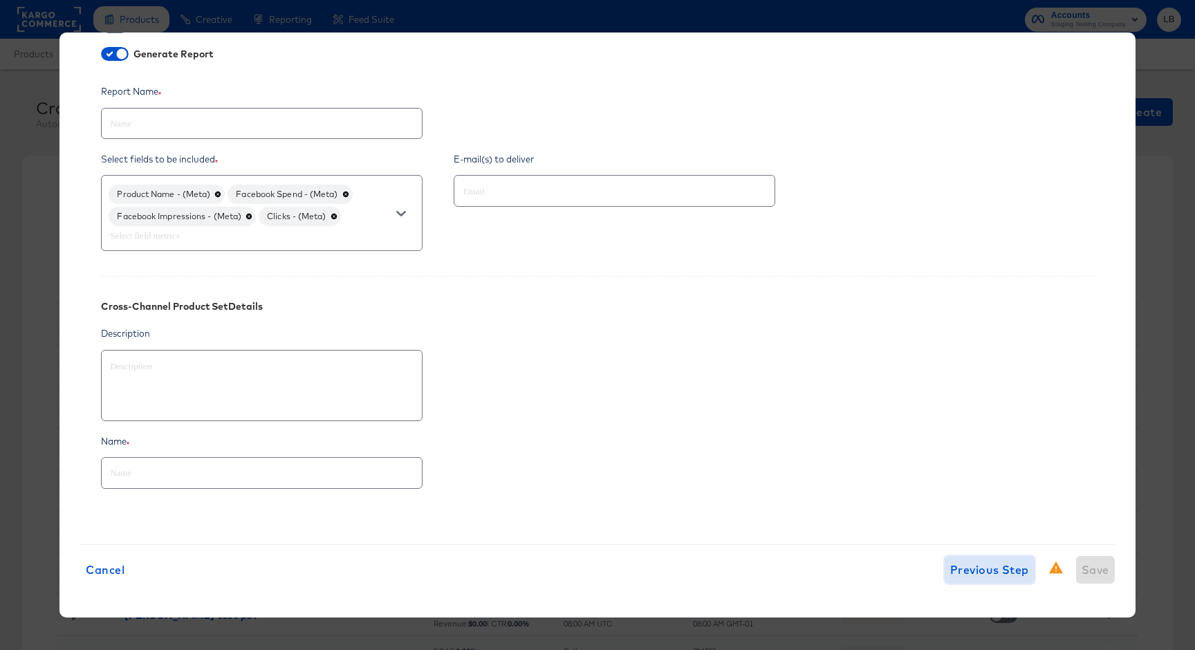
click at [992, 573] on span "Previous Step" at bounding box center [989, 569] width 79 height 19
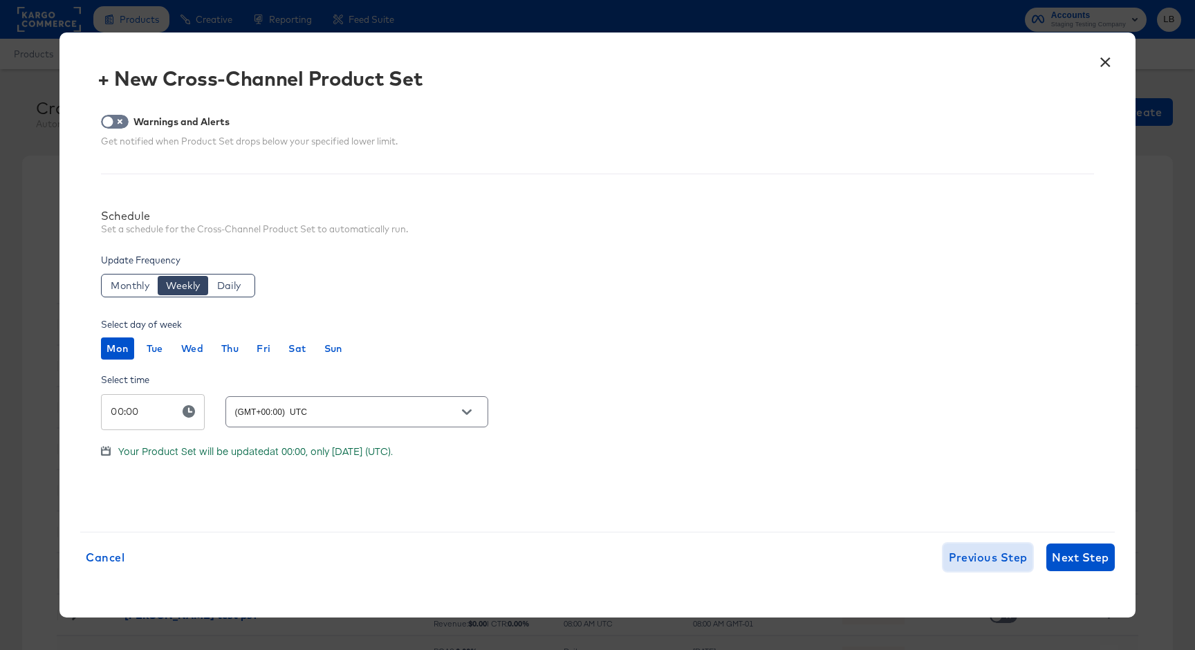
scroll to position [0, 0]
click at [992, 573] on div "× + New Cross-Channel Product Set Warnings and Alerts Get notified when Product…" at bounding box center [596, 325] width 1075 height 585
click at [990, 559] on span "Previous Step" at bounding box center [988, 557] width 79 height 19
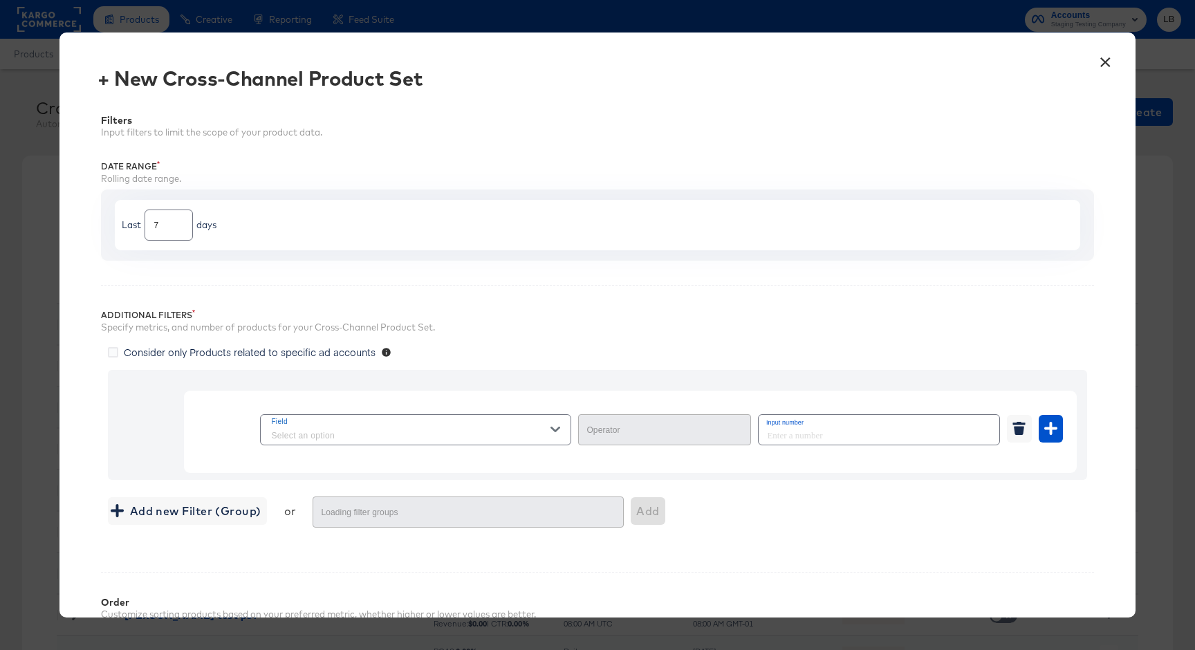
type input "Equal"
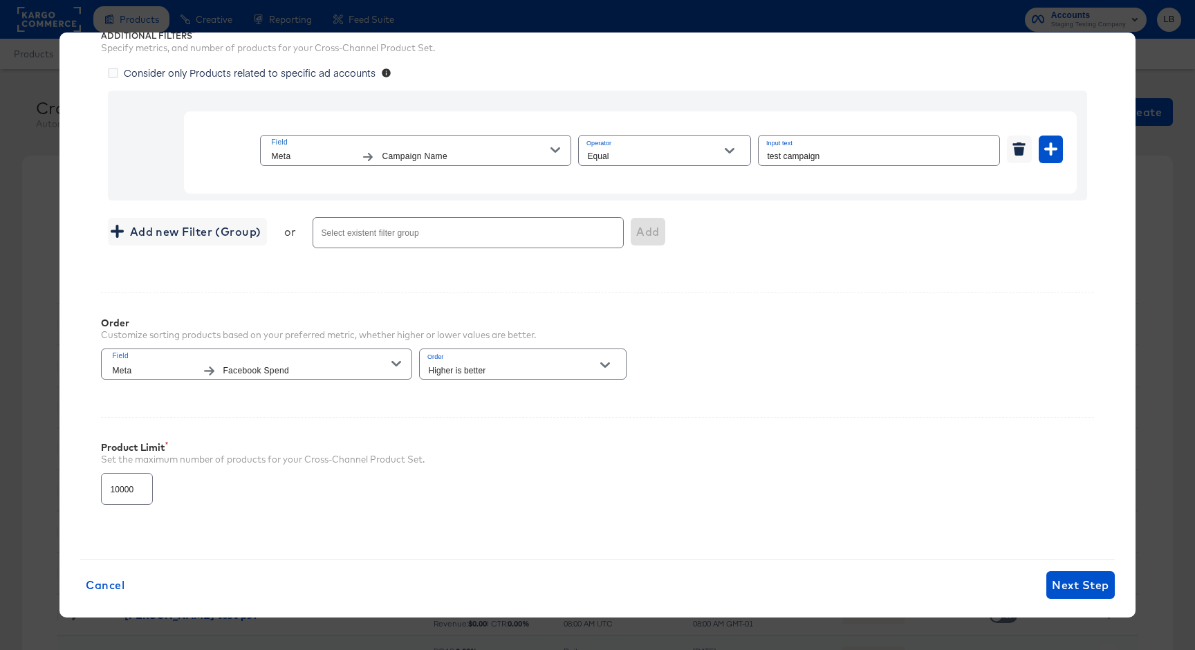
scroll to position [295, 0]
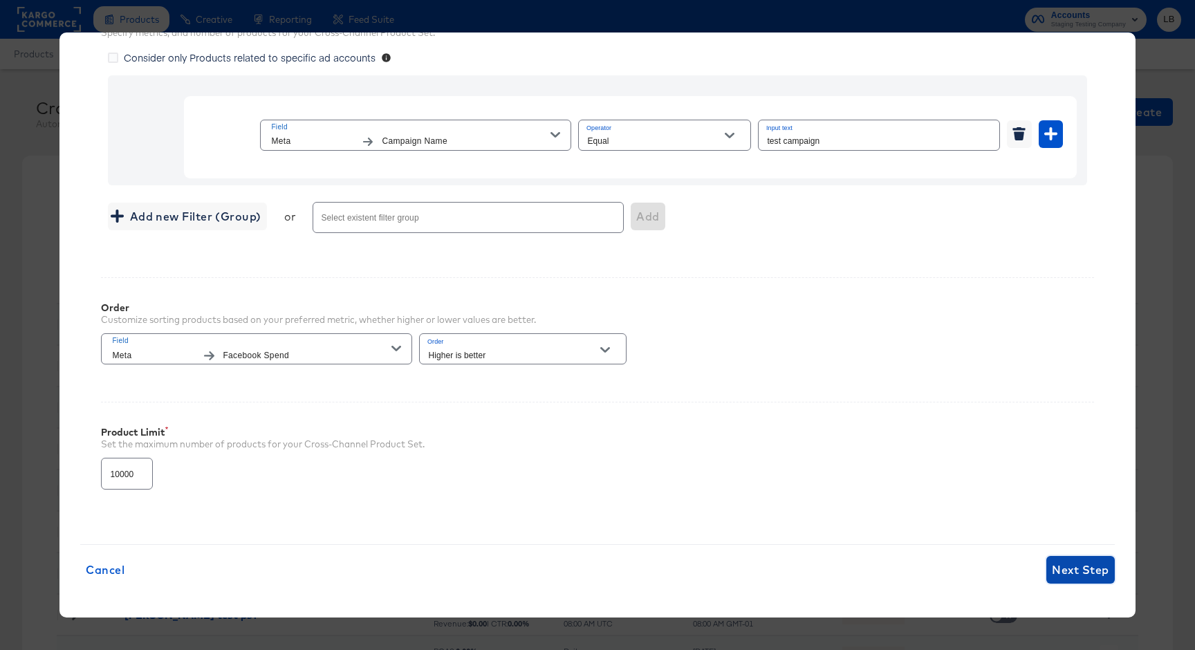
click at [1076, 571] on span "Next Step" at bounding box center [1080, 569] width 57 height 19
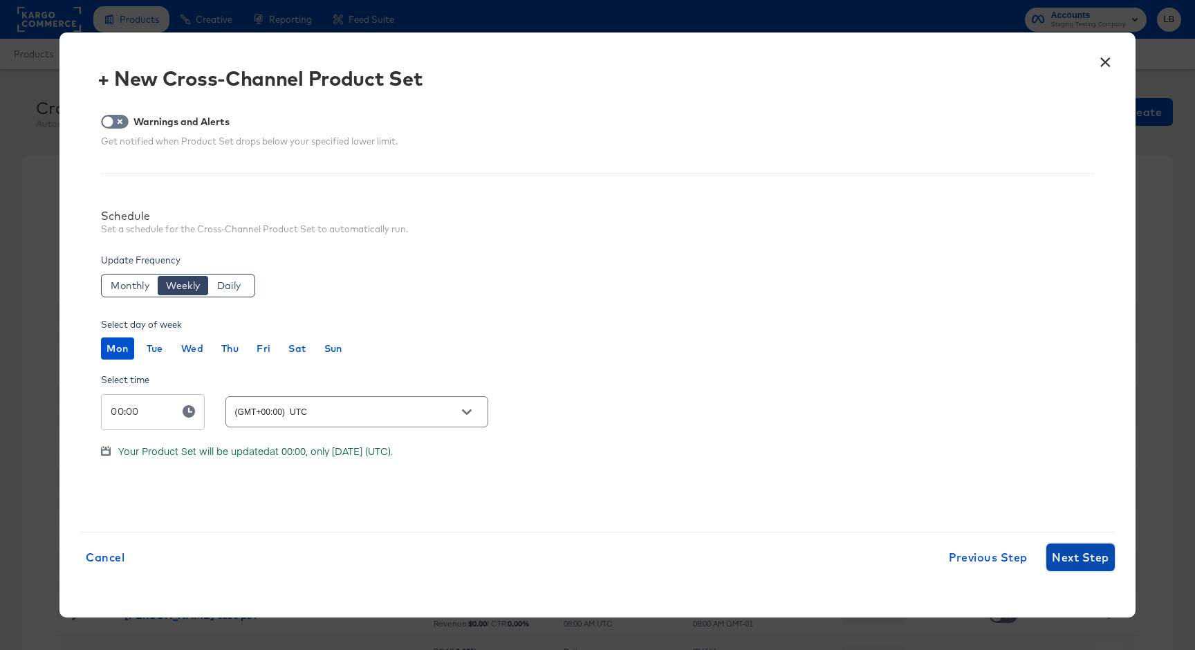
scroll to position [0, 0]
click at [1082, 561] on span "Next Step" at bounding box center [1080, 557] width 57 height 19
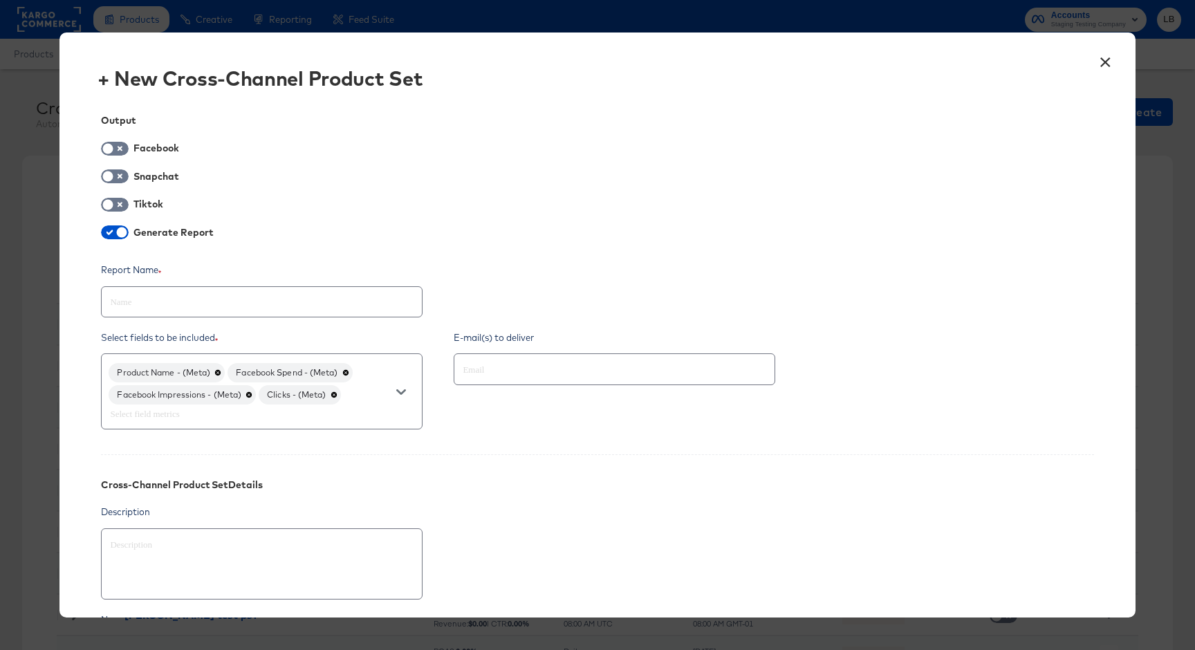
type textarea "x"
click at [121, 205] on input "checkbox" at bounding box center [107, 208] width 41 height 14
checkbox input "true"
type textarea "x"
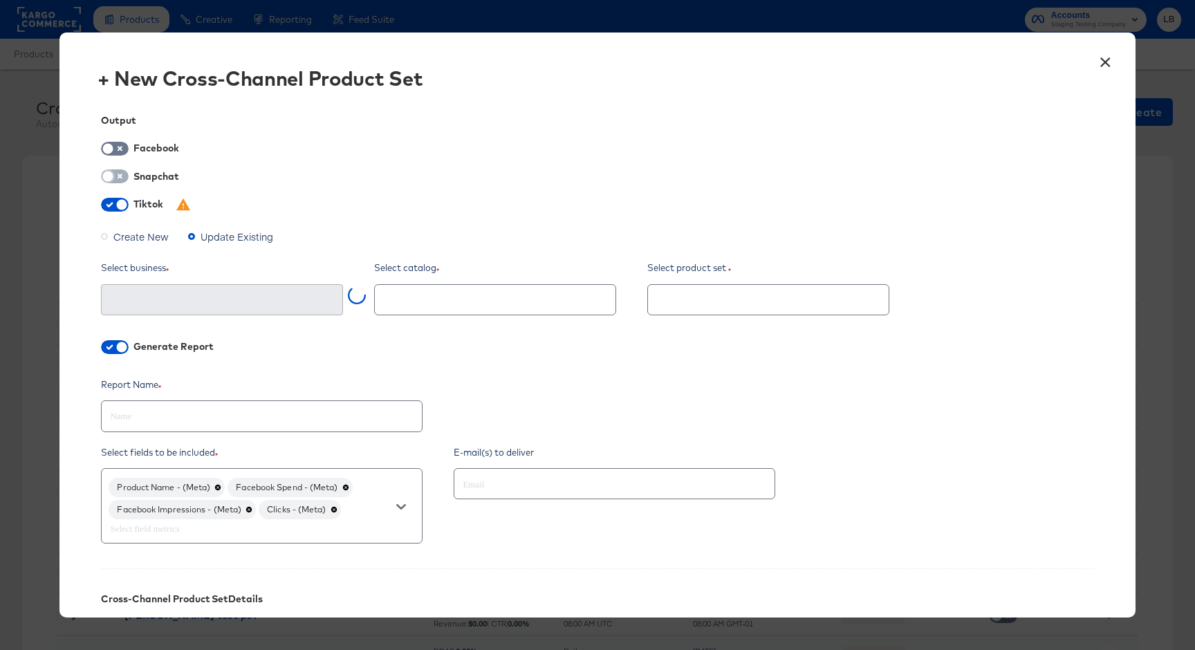
click at [117, 180] on input "checkbox" at bounding box center [107, 180] width 41 height 14
checkbox input "true"
type textarea "x"
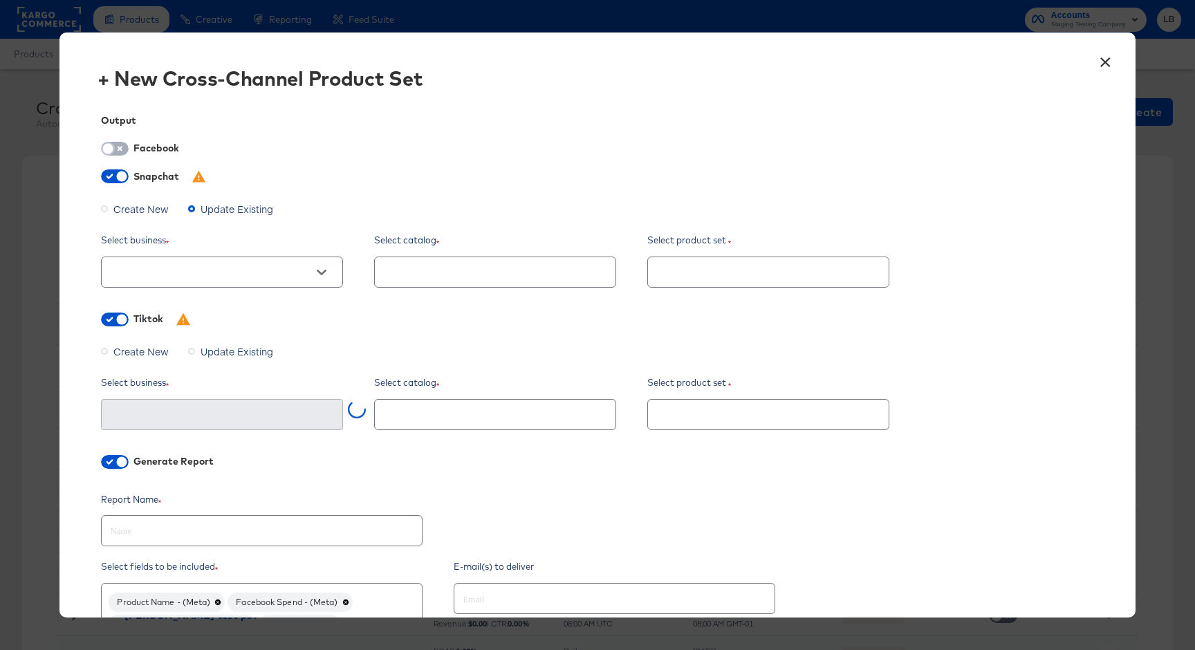
click at [109, 151] on input "checkbox" at bounding box center [107, 152] width 41 height 14
checkbox input "true"
type textarea "x"
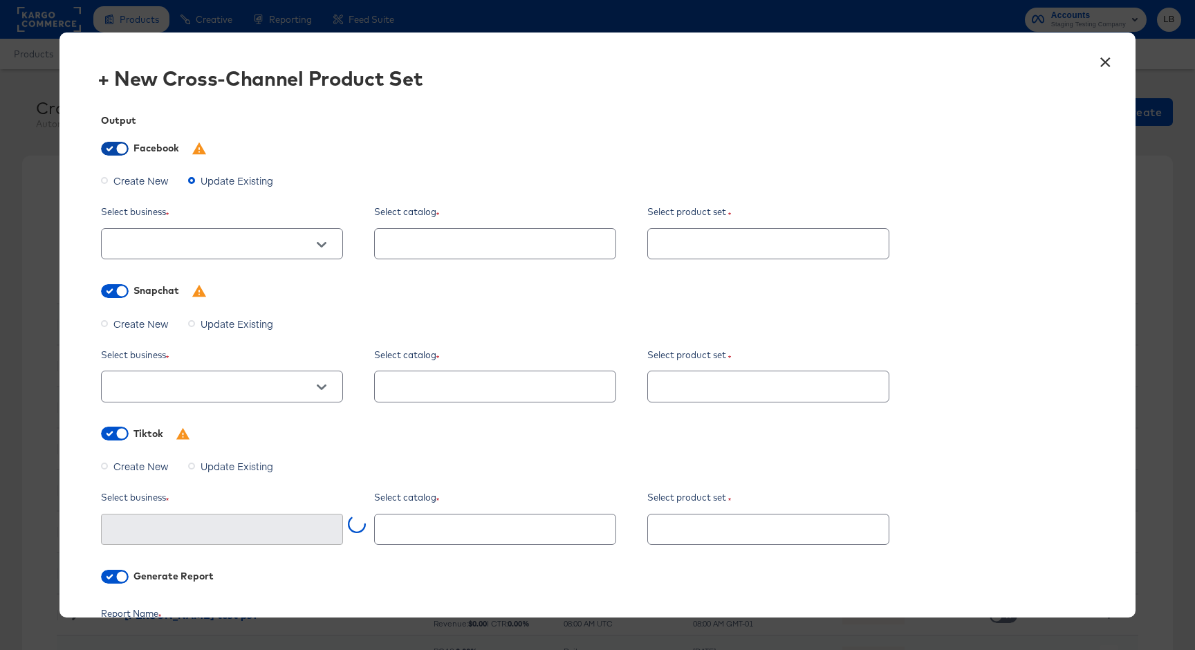
click at [120, 152] on input "checkbox" at bounding box center [121, 152] width 41 height 14
checkbox input "false"
type textarea "x"
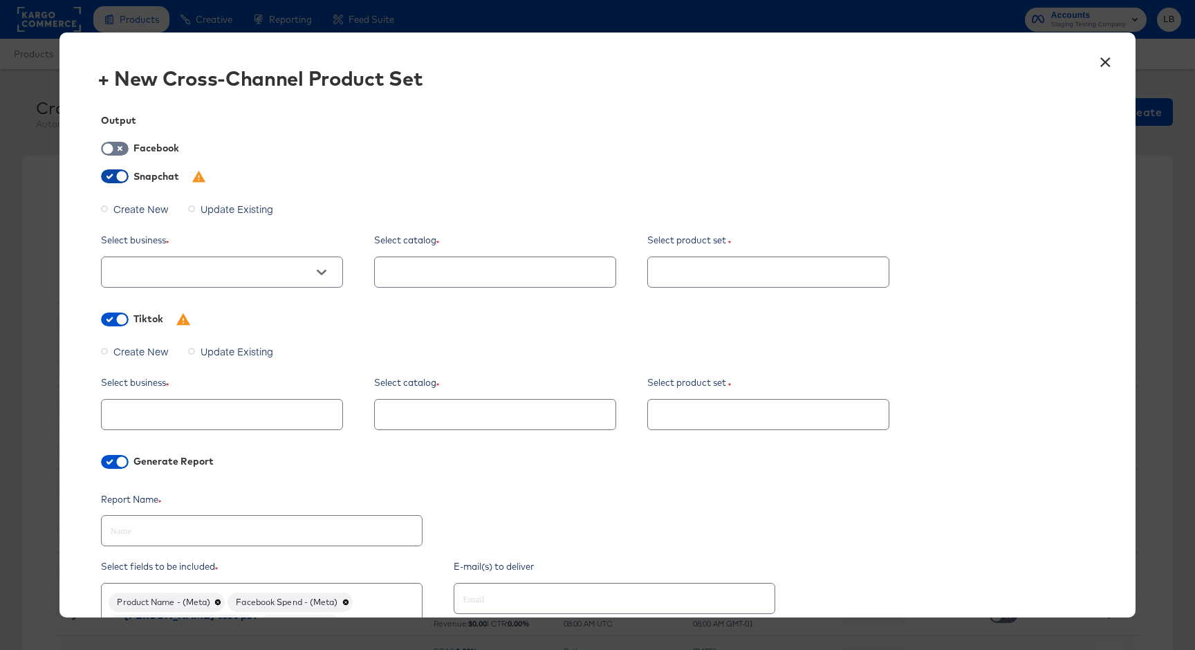
click at [115, 176] on input "checkbox" at bounding box center [121, 180] width 41 height 14
checkbox input "false"
type textarea "x"
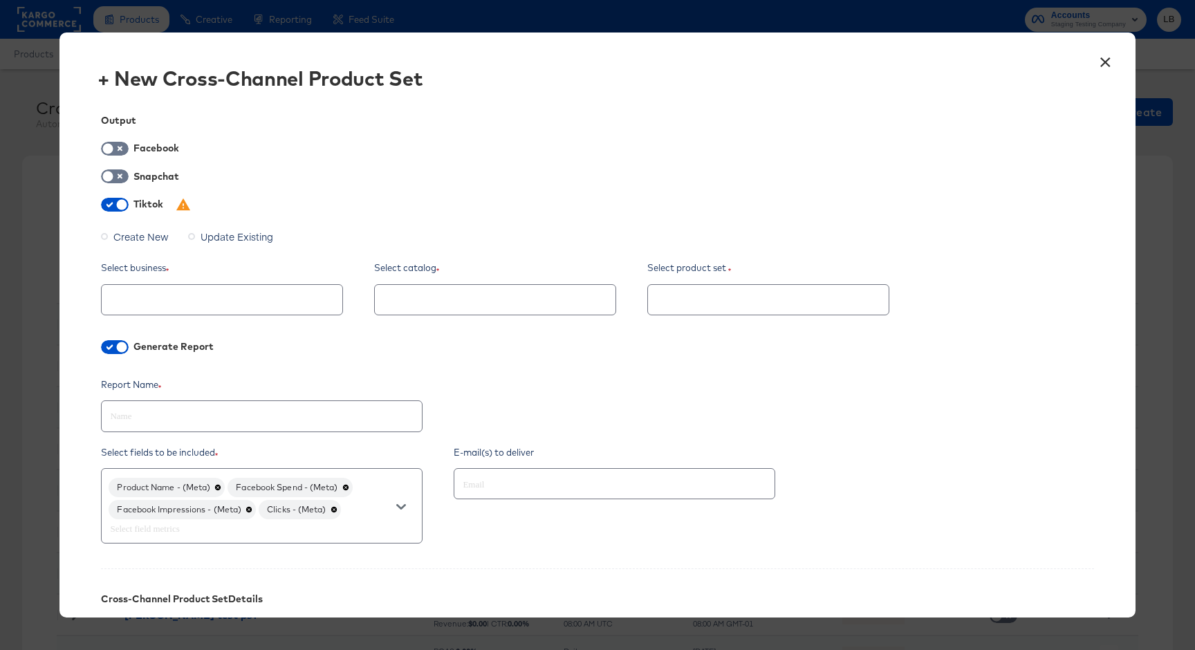
click at [113, 198] on span at bounding box center [115, 205] width 28 height 14
click at [113, 204] on input "checkbox" at bounding box center [121, 208] width 41 height 14
checkbox input "false"
type textarea "x"
